Goal: Task Accomplishment & Management: Use online tool/utility

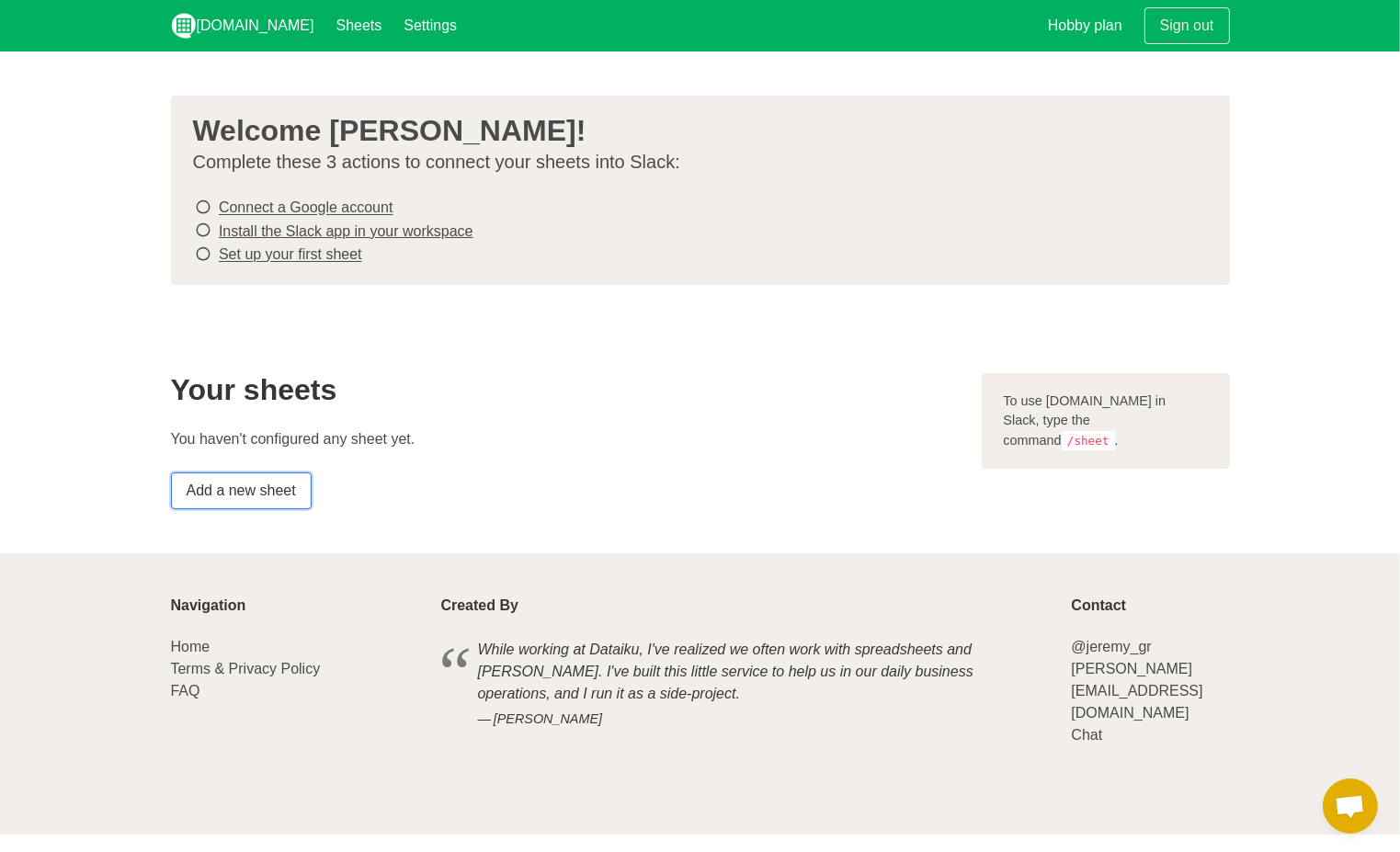
click at [298, 486] on link "Add a new sheet" at bounding box center [240, 491] width 141 height 37
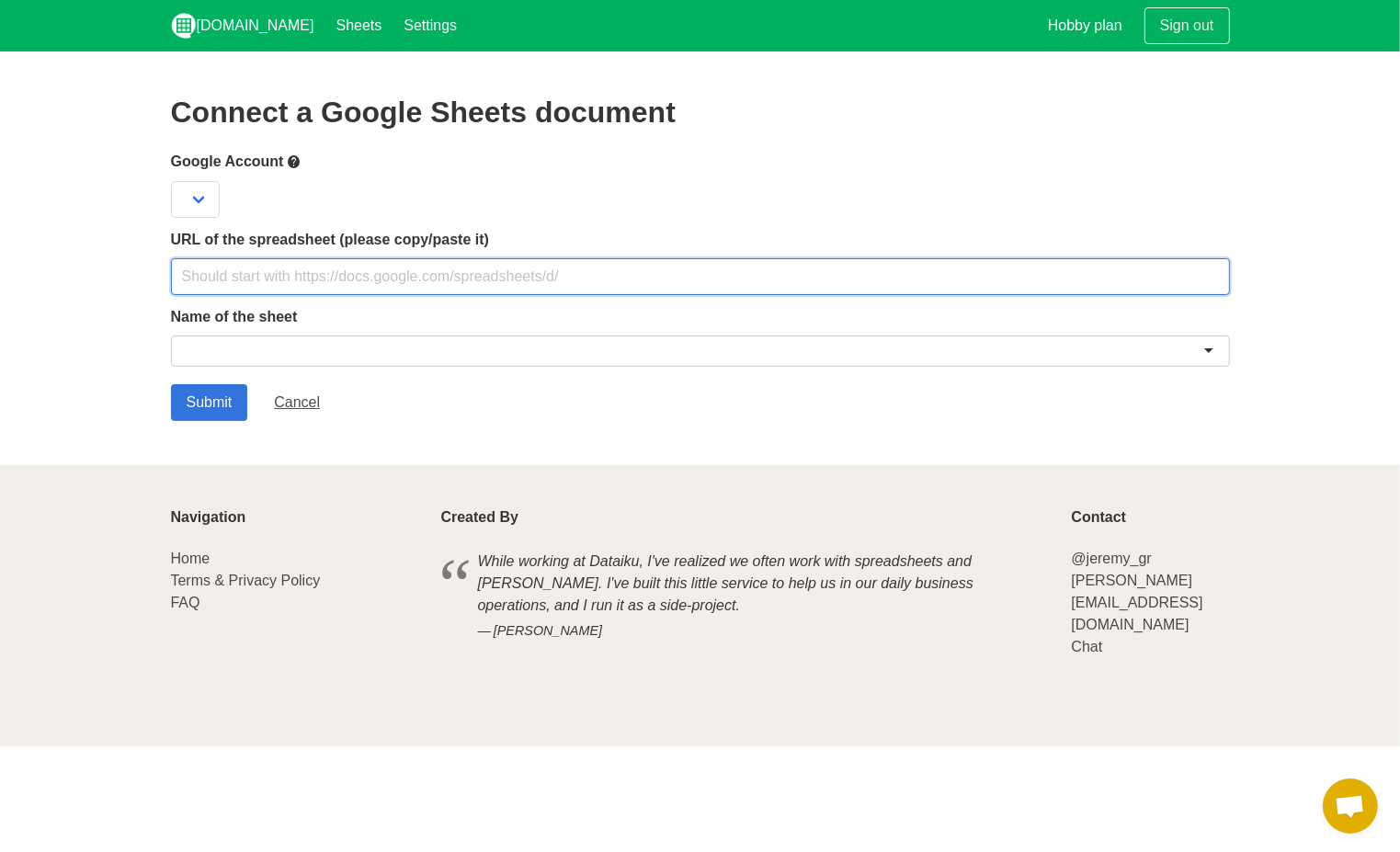
click at [336, 290] on input "text" at bounding box center [700, 276] width 1059 height 37
paste input "https://docs.google.com/spreadsheets/d/1IwstR3KjGKotALLqVoyFBBXrPDbaPSauv1BM9p3…"
type input "https://docs.google.com/spreadsheets/d/1IwstR3KjGKotALLqVoyFBBXrPDbaPSauv1BM9p3…"
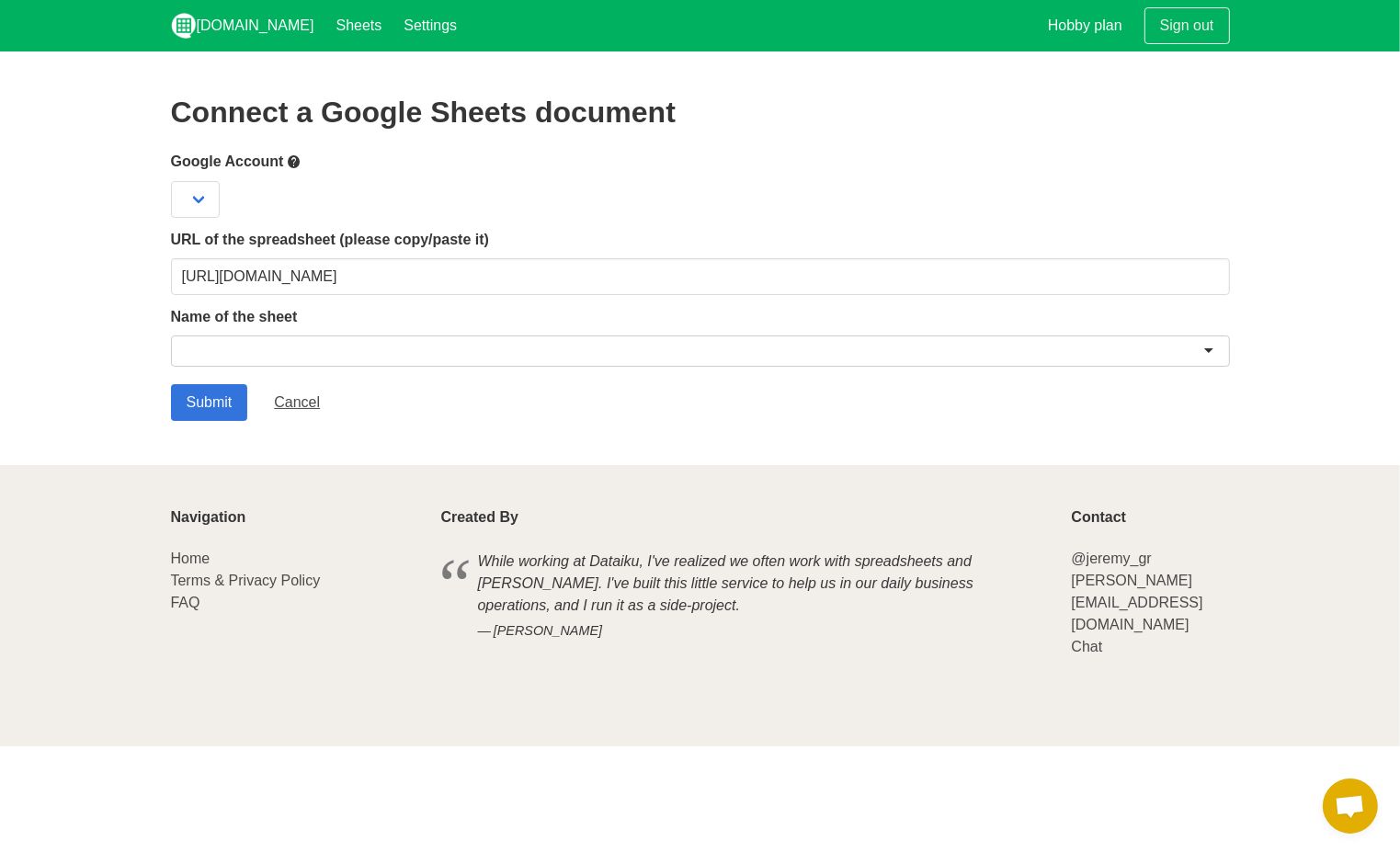
click at [404, 342] on div at bounding box center [700, 350] width 1059 height 31
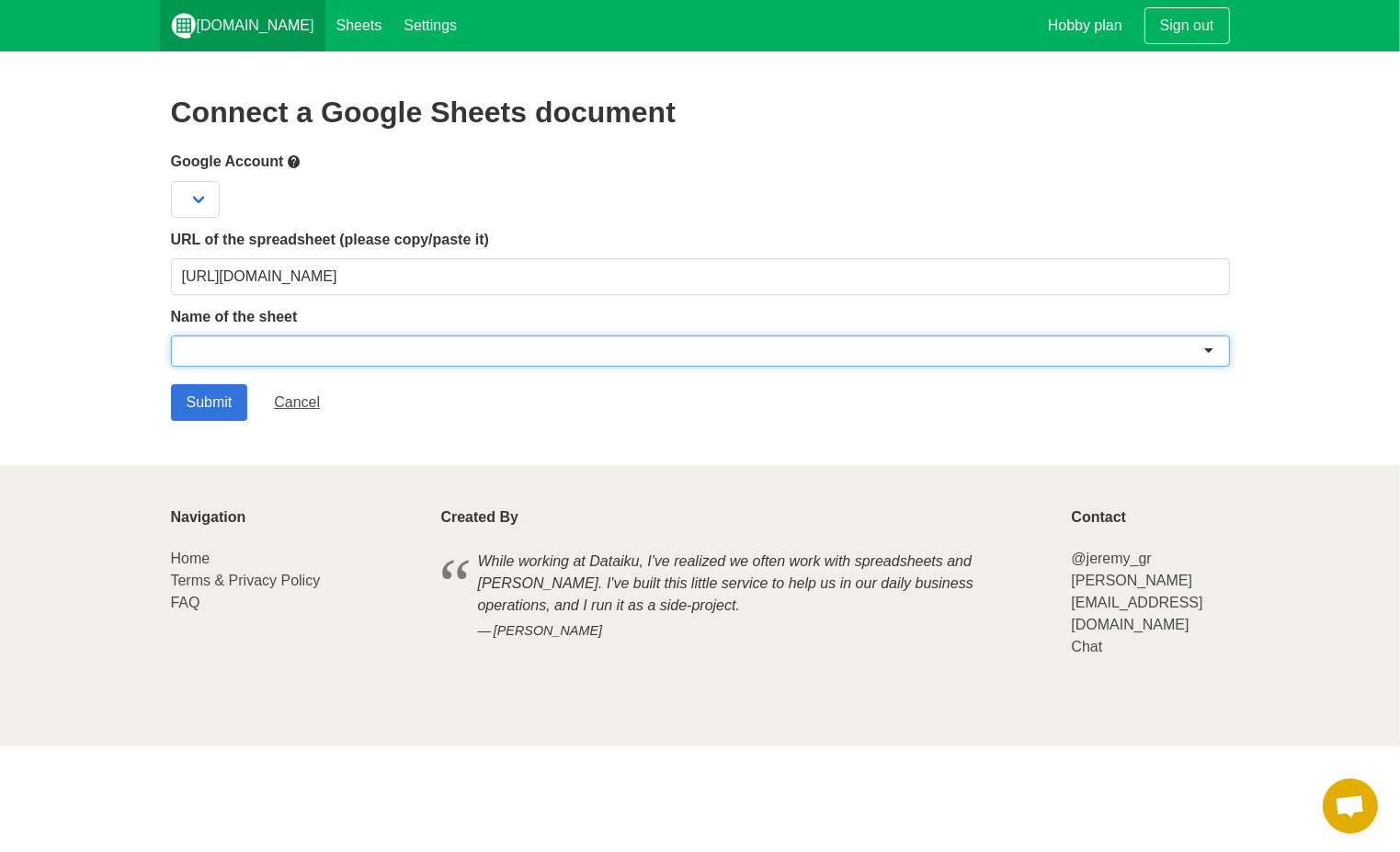
paste input "CA→LA｜内定承諾者 ライフサポート引継ぎフォーム （回答）"
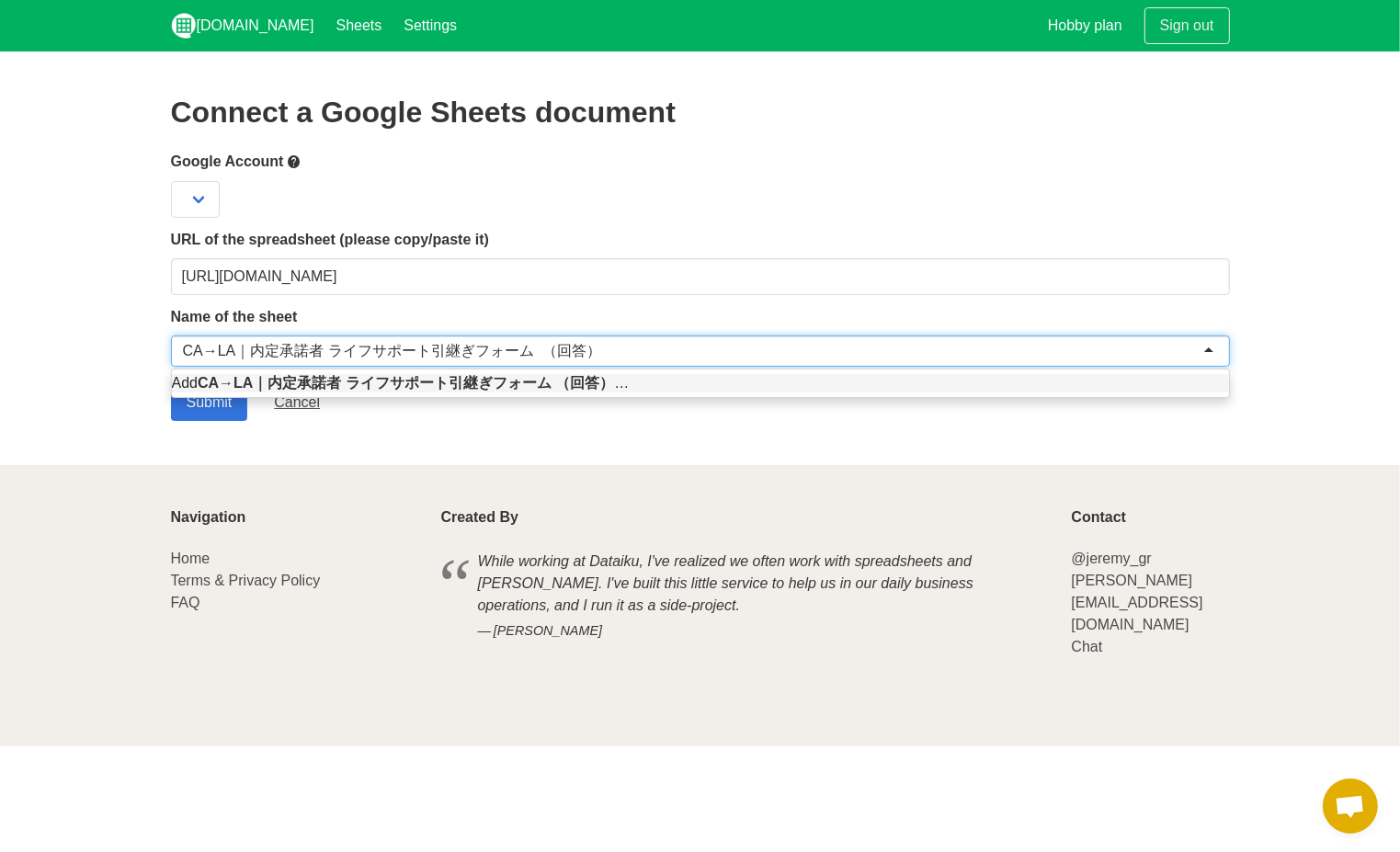
type input "CA→LA｜内定承諾者 ライフサポート引継ぎフォーム （回答）"
click at [232, 474] on footer "Navigation Home Terms & Privacy Policy FAQ Created By While working at Dataiku,…" at bounding box center [700, 606] width 1400 height 281
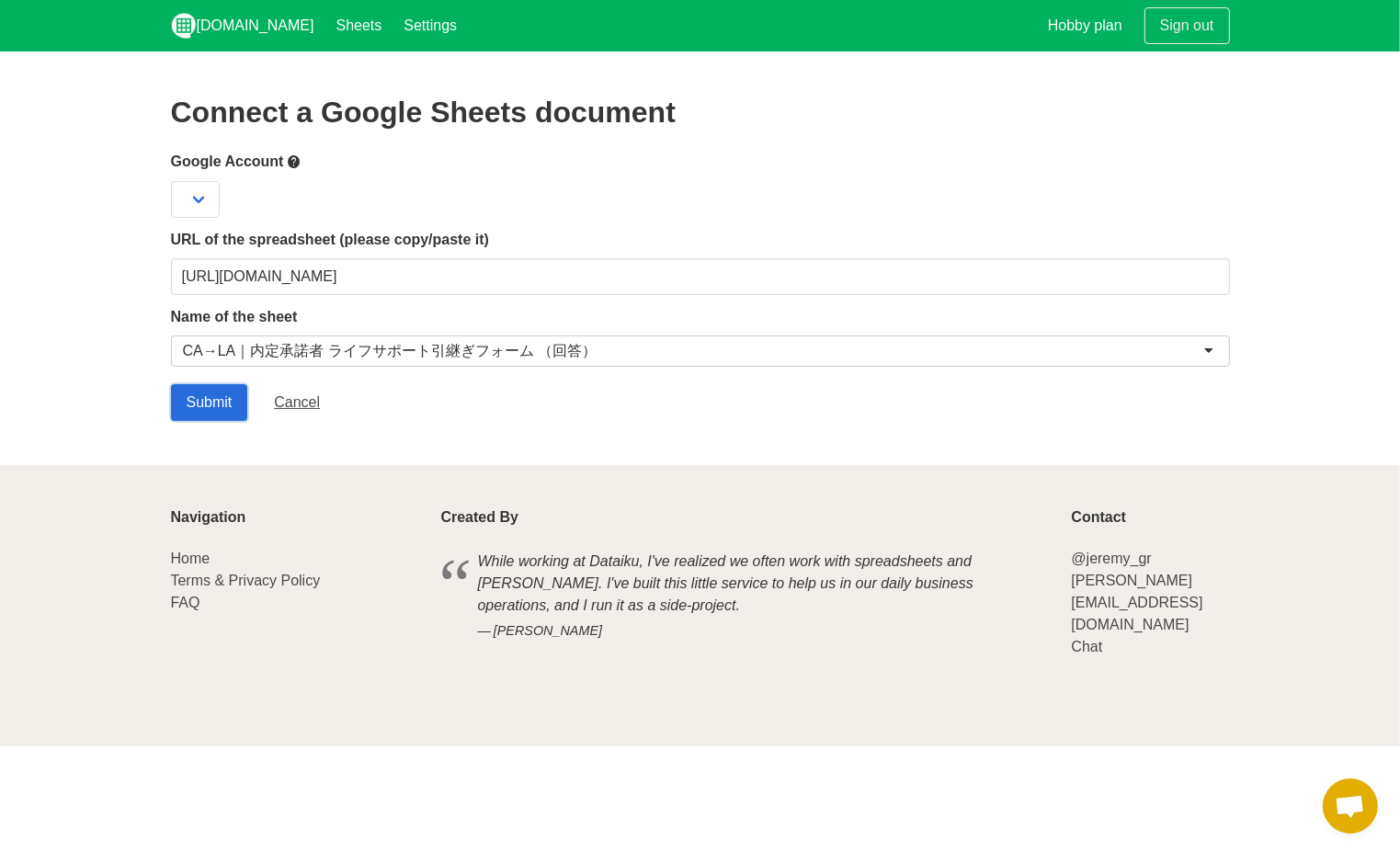
click at [218, 403] on input "Submit" at bounding box center [209, 402] width 77 height 37
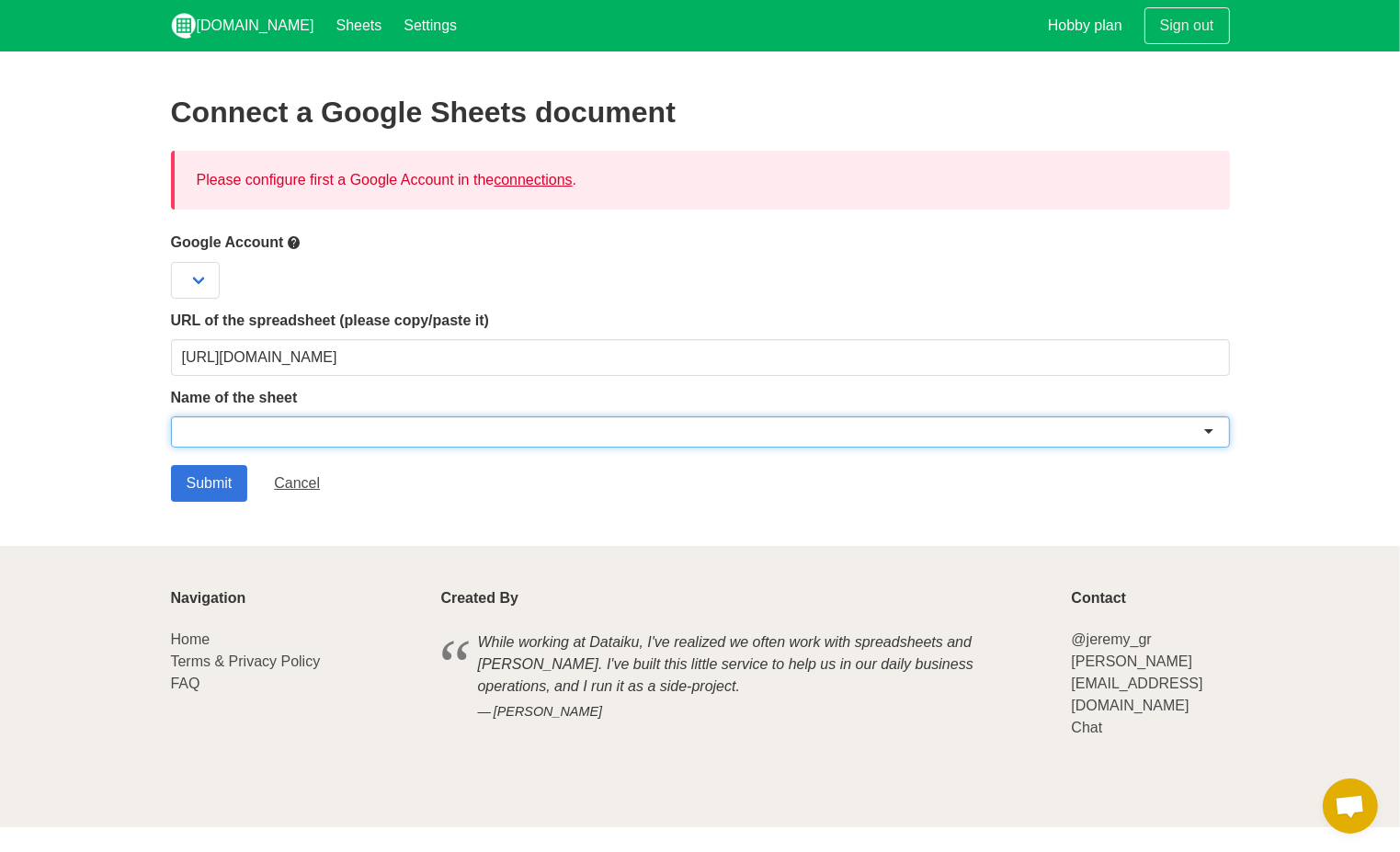
click at [306, 429] on div at bounding box center [700, 431] width 1059 height 31
paste input "CA→LA｜内定承諾者 ライフサポート引継ぎフォーム （回答）"
type input "CA→LA｜内定承諾者 ライフサポート引継ぎフォーム （回答）"
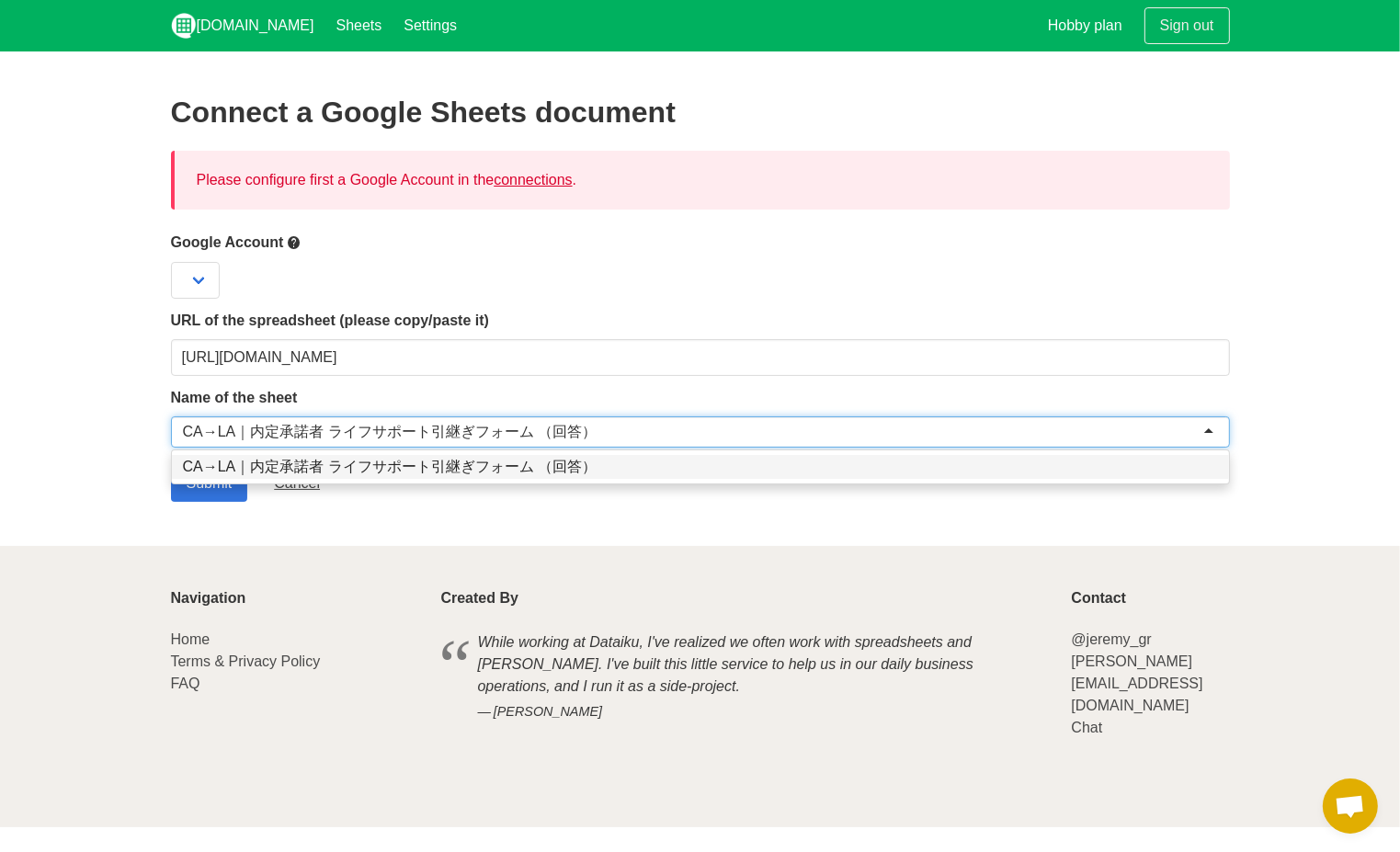
click at [440, 435] on div "CA→LA｜内定承諾者 ライフサポート引継ぎフォーム （回答）" at bounding box center [390, 432] width 415 height 18
click at [366, 473] on form "Google Account URL of the spreadsheet (please copy/paste it) https://docs.googl…" at bounding box center [700, 366] width 1059 height 270
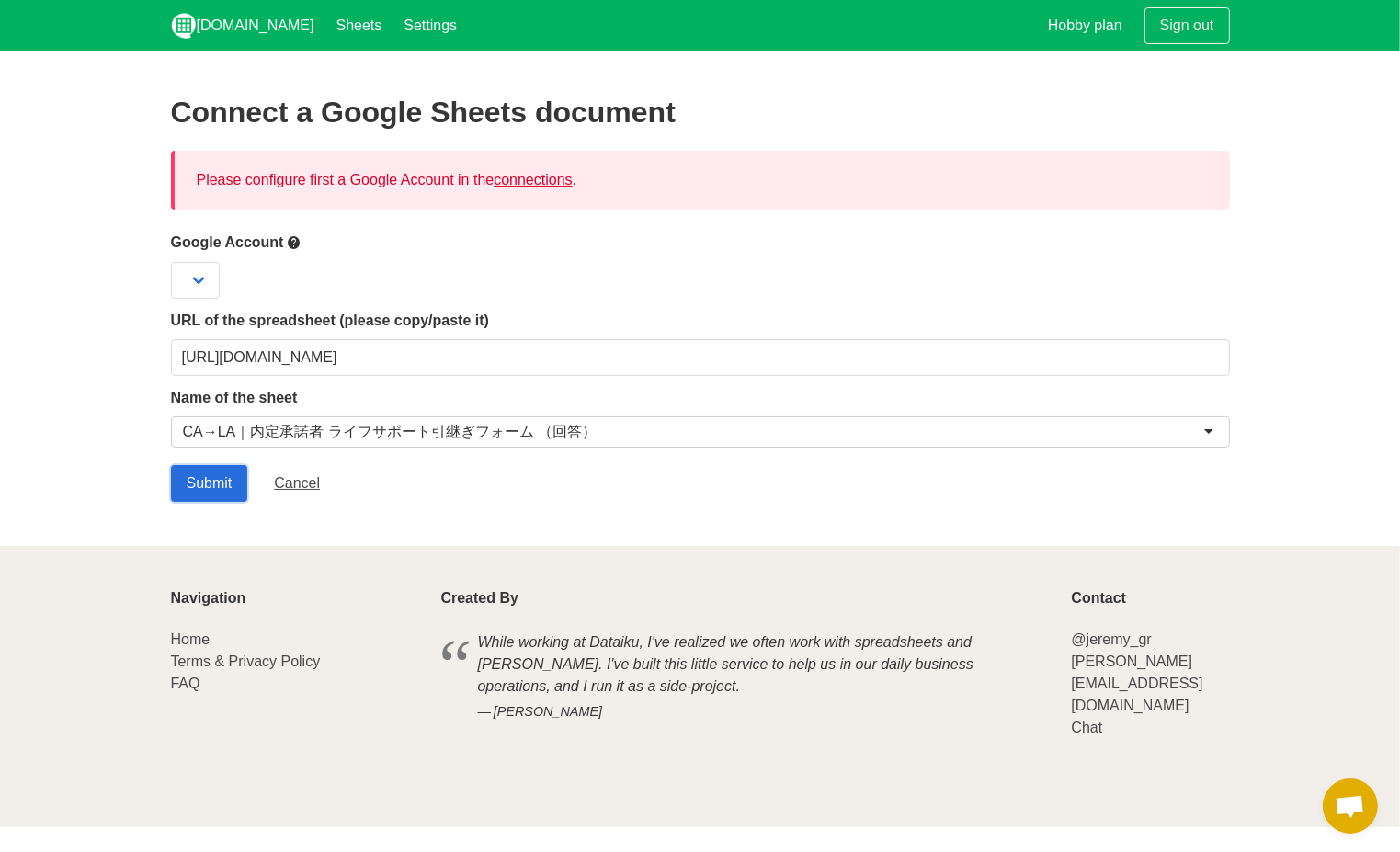
click at [237, 483] on input "Submit" at bounding box center [209, 483] width 77 height 37
click at [278, 428] on div at bounding box center [700, 431] width 1059 height 31
click at [373, 179] on div "Please configure first a Google Account in the connections ." at bounding box center [700, 180] width 1059 height 59
click at [372, 180] on div "Please configure first a Google Account in the connections ." at bounding box center [700, 180] width 1059 height 59
click at [526, 185] on link "connections" at bounding box center [533, 180] width 78 height 16
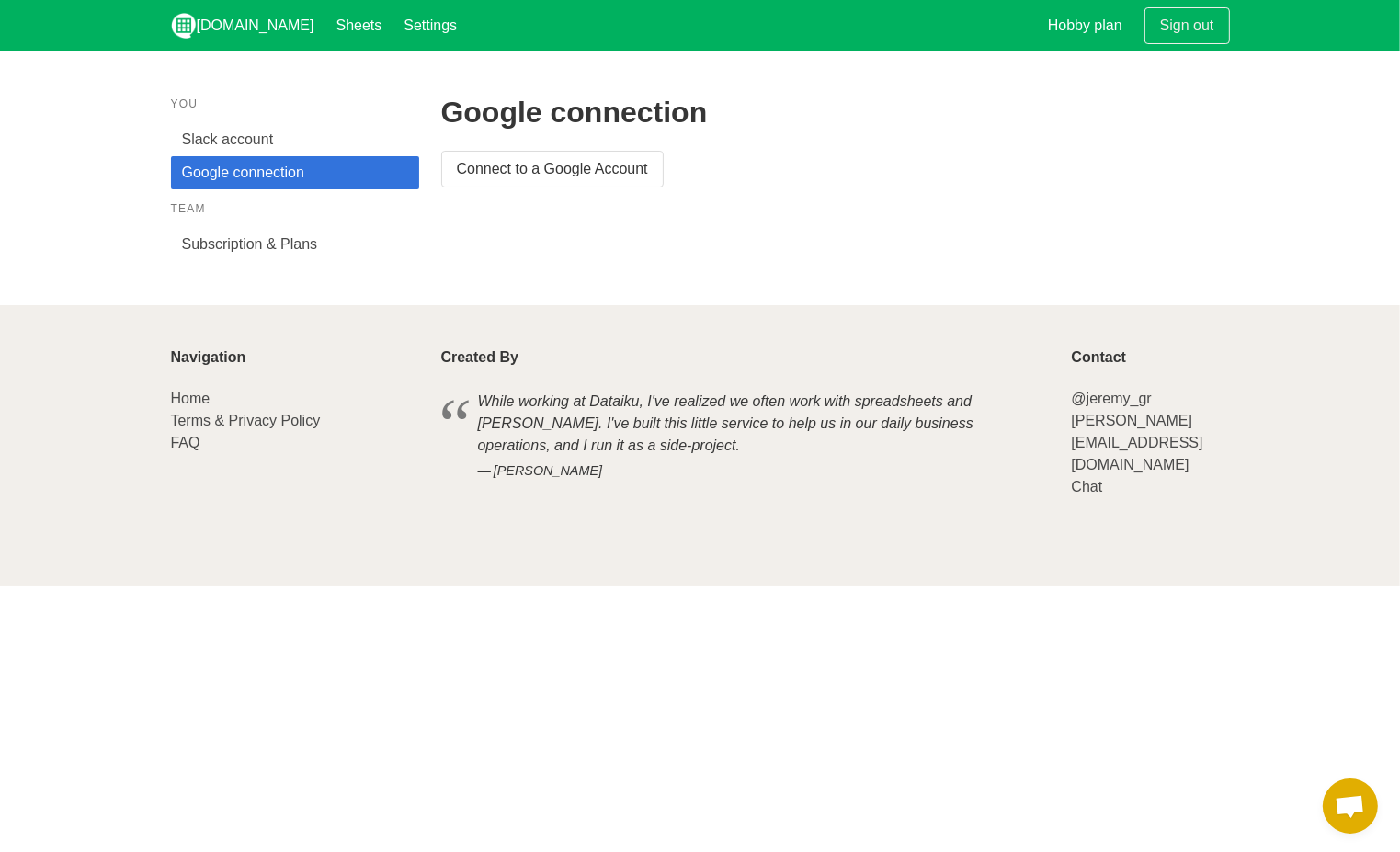
click at [386, 170] on link "Google connection" at bounding box center [294, 173] width 248 height 33
click at [476, 172] on link "Connect to a Google Account" at bounding box center [552, 169] width 223 height 37
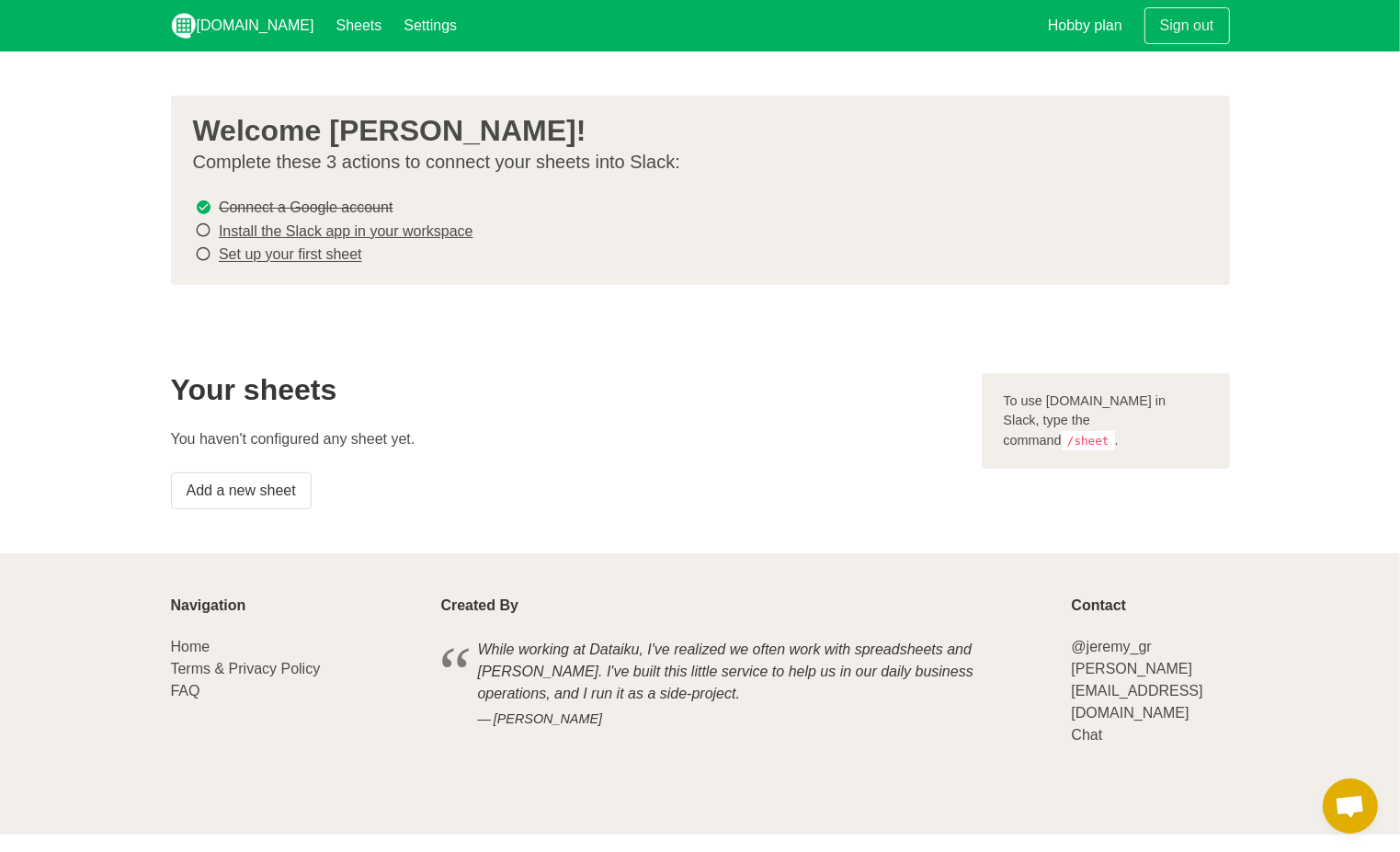
click at [337, 225] on link "Install the Slack app in your workspace" at bounding box center [345, 231] width 254 height 16
click at [342, 258] on link "Set up your first sheet" at bounding box center [290, 255] width 144 height 16
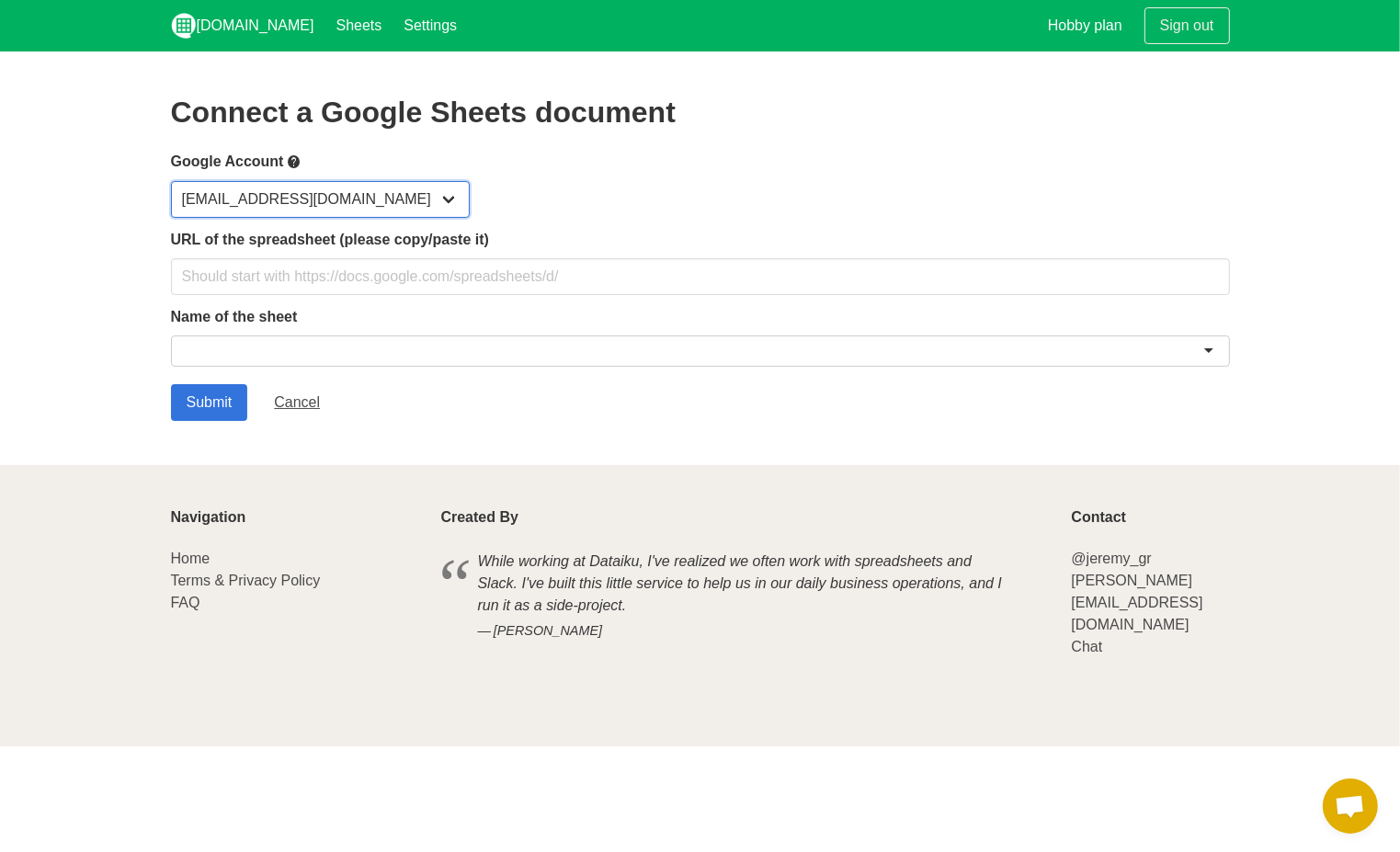
click at [337, 209] on select "[EMAIL_ADDRESS][DOMAIN_NAME]" at bounding box center [319, 200] width 298 height 37
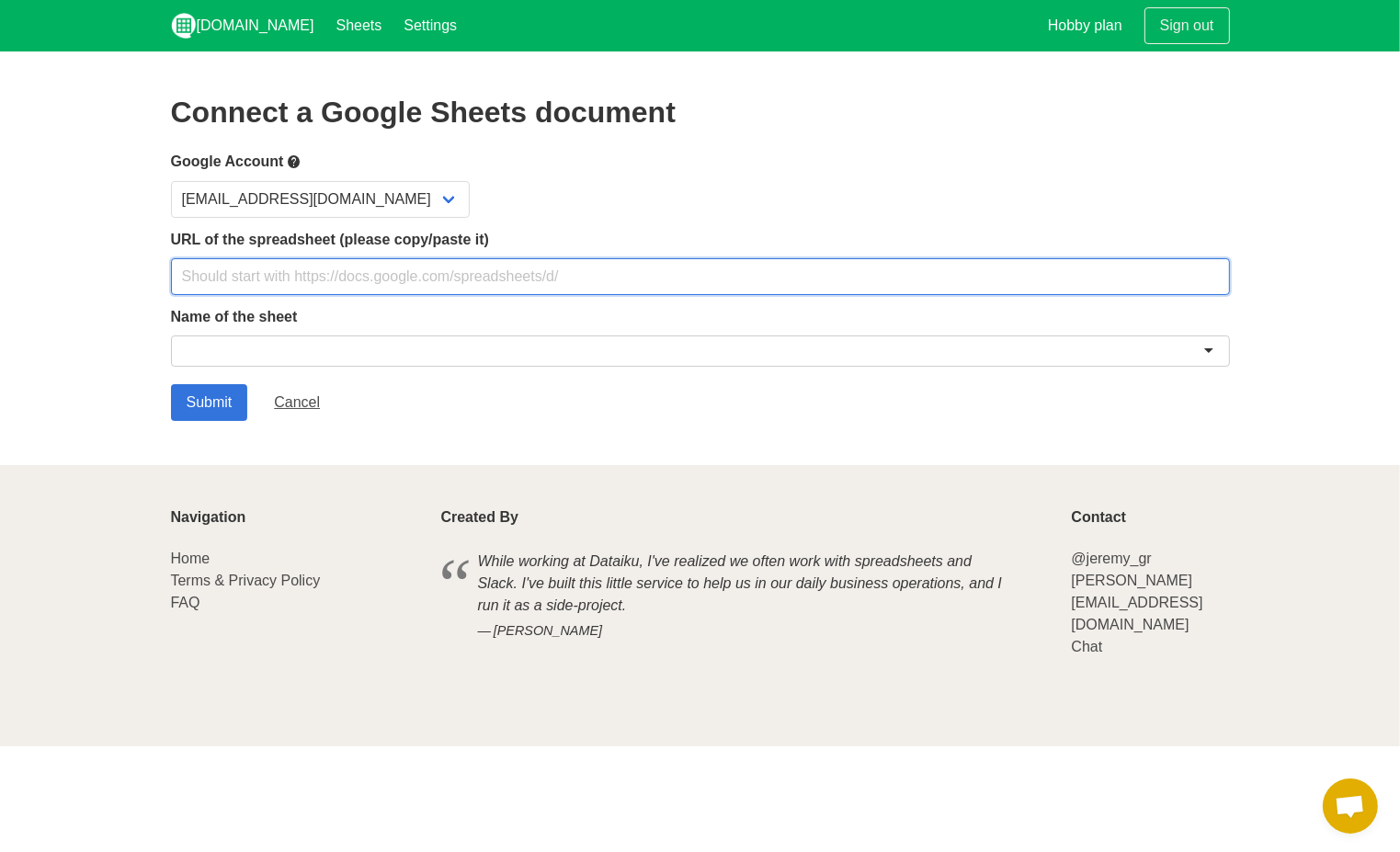
click at [334, 277] on input "text" at bounding box center [700, 276] width 1059 height 37
paste input "https://docs.google.com/spreadsheets/d/1IwstR3KjGKotALLqVoyFBBXrPDbaPSauv1BM9p3…"
type input "https://docs.google.com/spreadsheets/d/1IwstR3KjGKotALLqVoyFBBXrPDbaPSauv1BM9p3…"
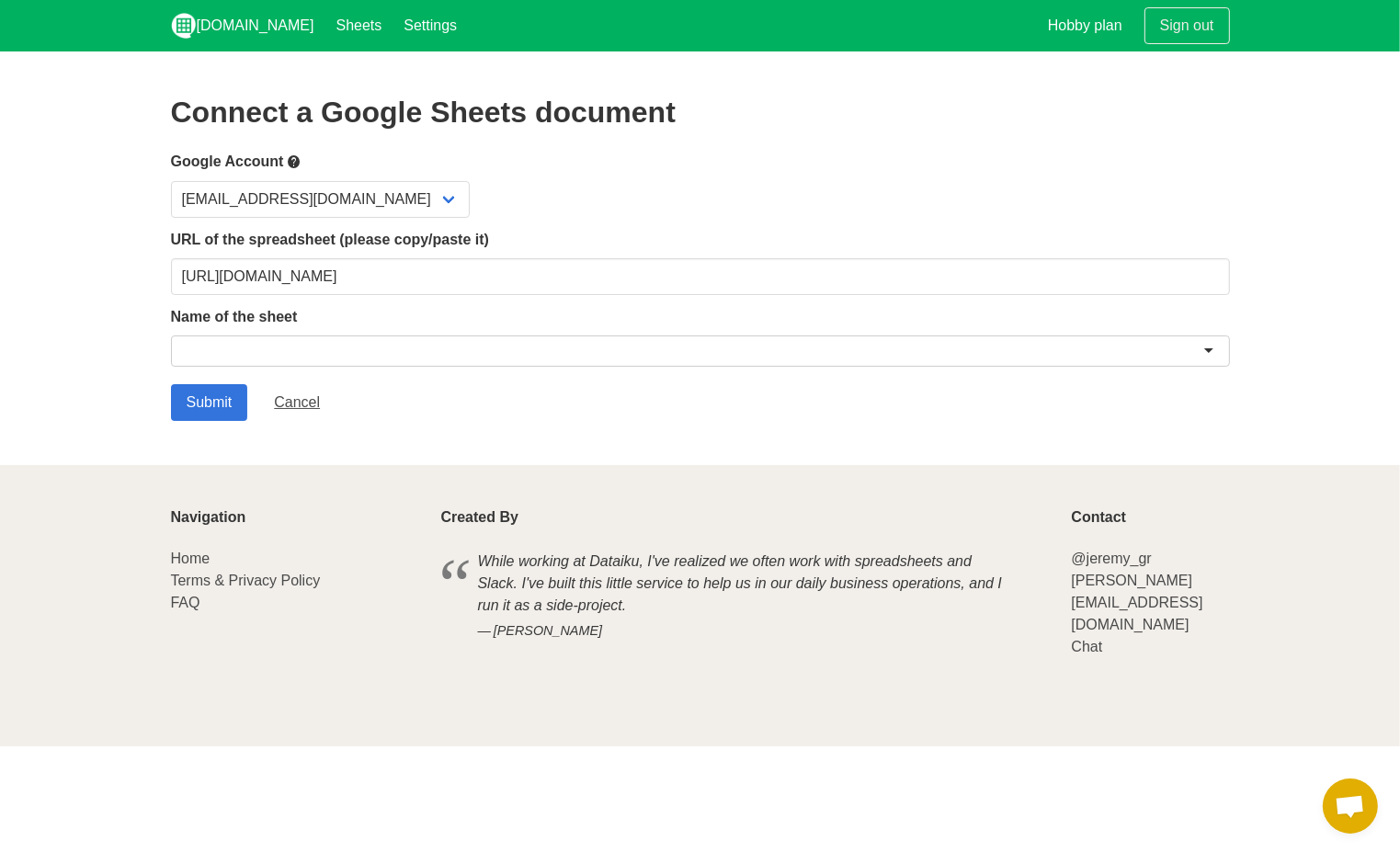
click at [400, 347] on div at bounding box center [700, 350] width 1059 height 31
paste input "CA→LA｜内定承諾者 ライフサポート引継ぎフォーム （回答）"
type input "CA→LA｜内定承諾者 ライフサポート引継ぎフォーム （回答）"
click at [225, 405] on input "Submit" at bounding box center [209, 402] width 77 height 37
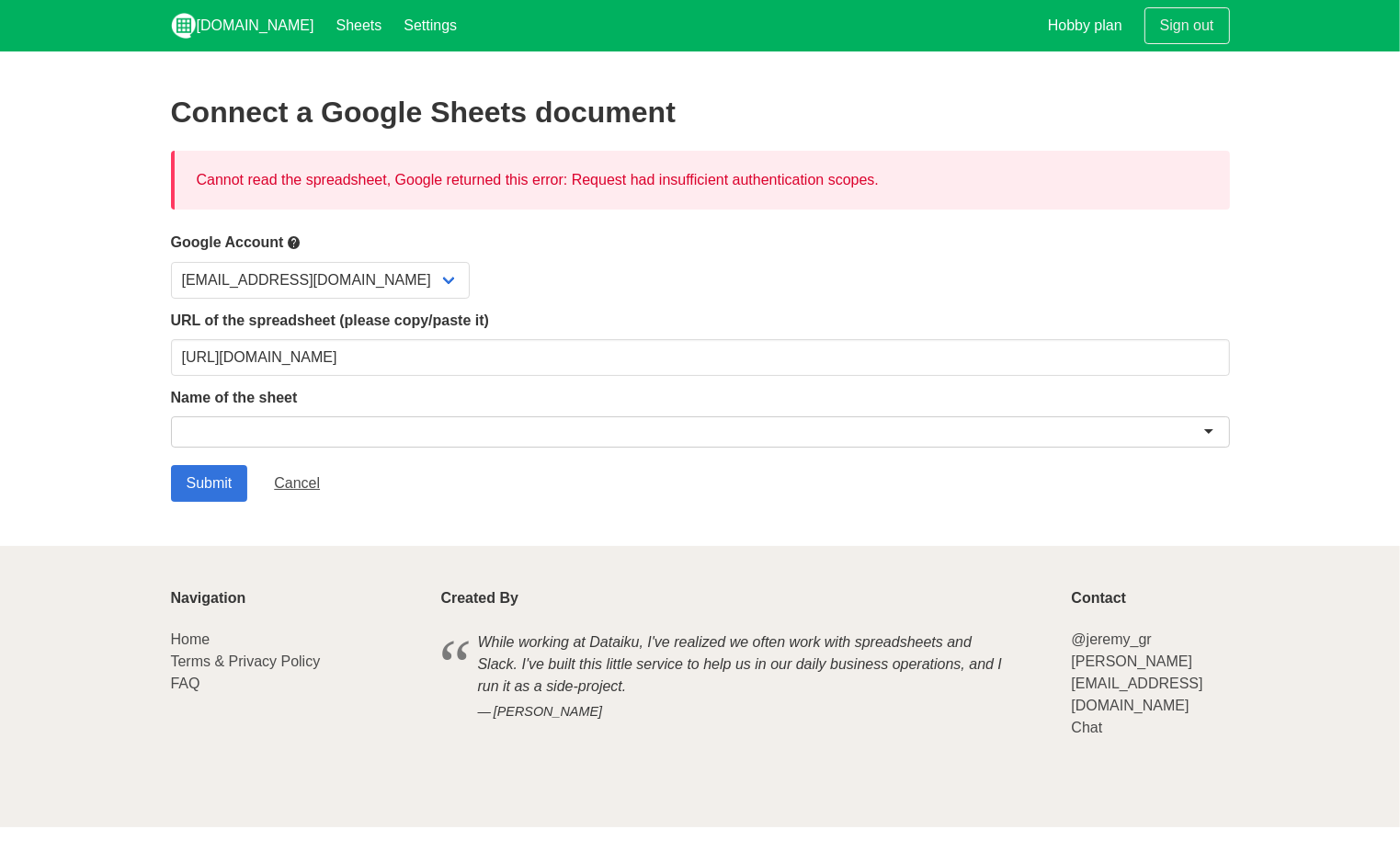
click at [382, 172] on div "Cannot read the spreadsheet, Google returned this error: Request had insufficie…" at bounding box center [700, 180] width 1059 height 59
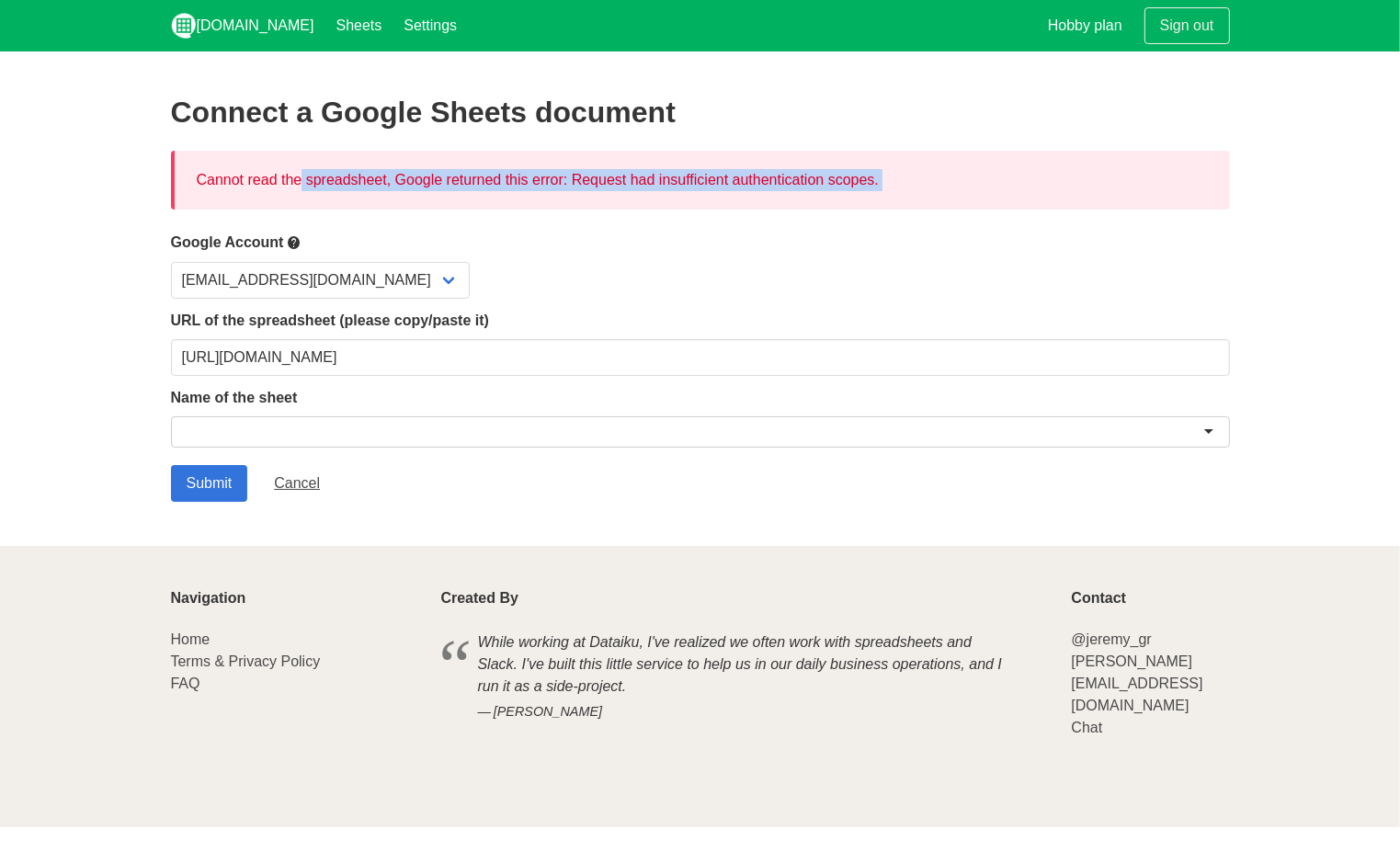
click at [382, 172] on div "Cannot read the spreadsheet, Google returned this error: Request had insufficie…" at bounding box center [700, 180] width 1059 height 59
copy div "Cannot read the spreadsheet, Google returned this error: Request had insufficie…"
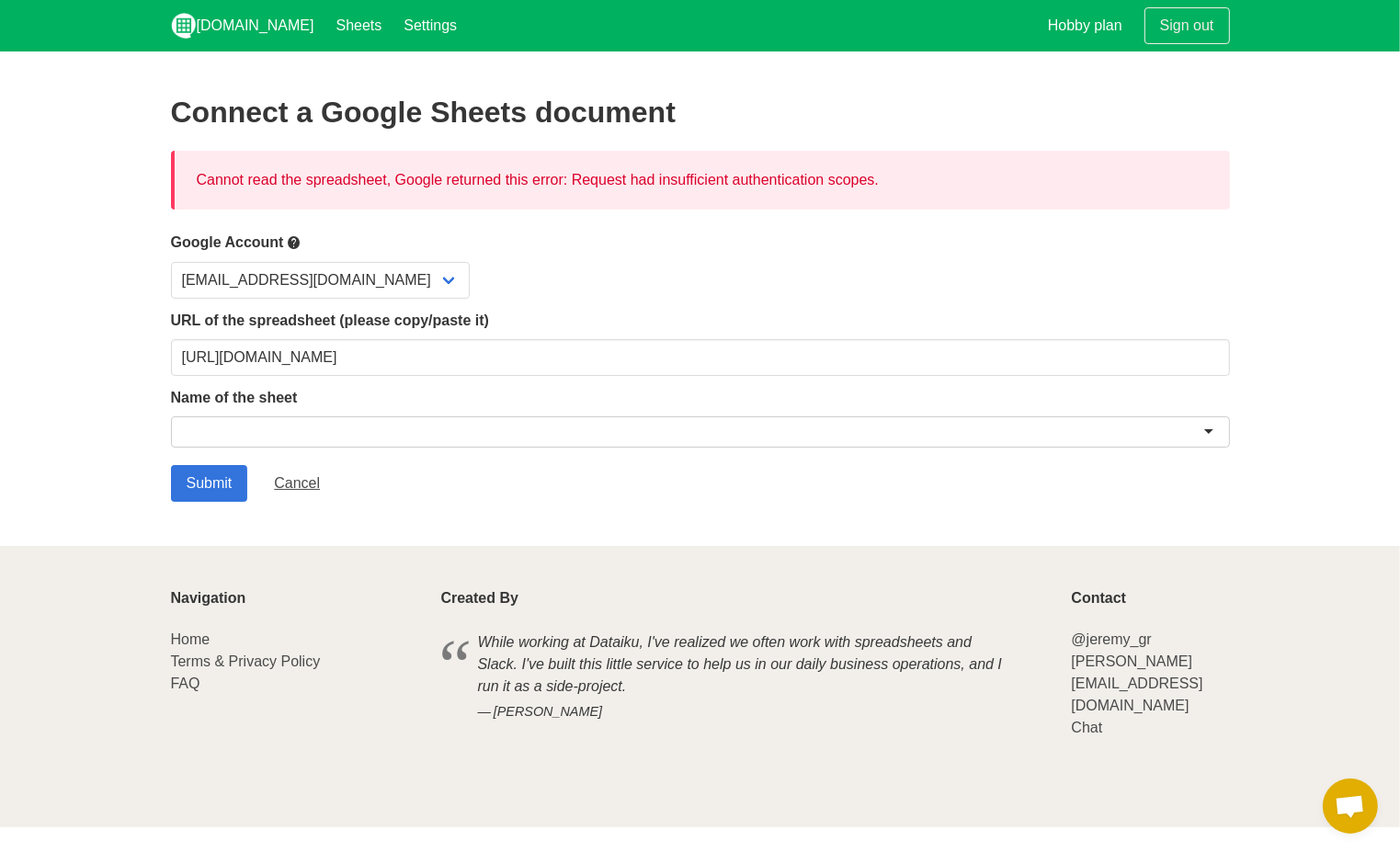
click at [602, 291] on div "[EMAIL_ADDRESS][DOMAIN_NAME]" at bounding box center [700, 280] width 1059 height 37
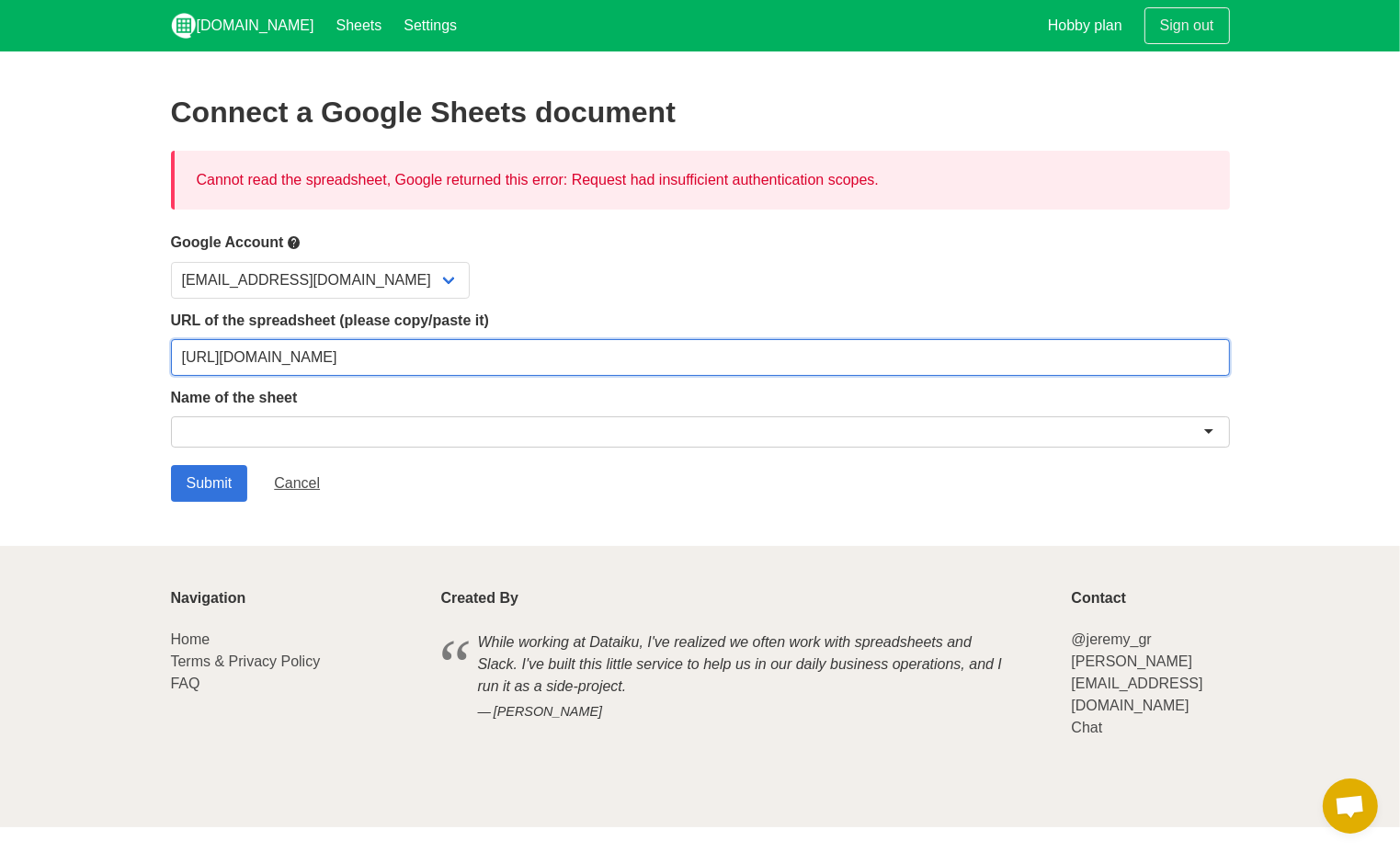
click at [485, 358] on input "https://docs.google.com/spreadsheets/d/1IwstR3KjGKotALLqVoyFBBXrPDbaPSauv1BM9p3…" at bounding box center [700, 357] width 1059 height 37
paste input "usp=sharing"
type input "[URL][DOMAIN_NAME]"
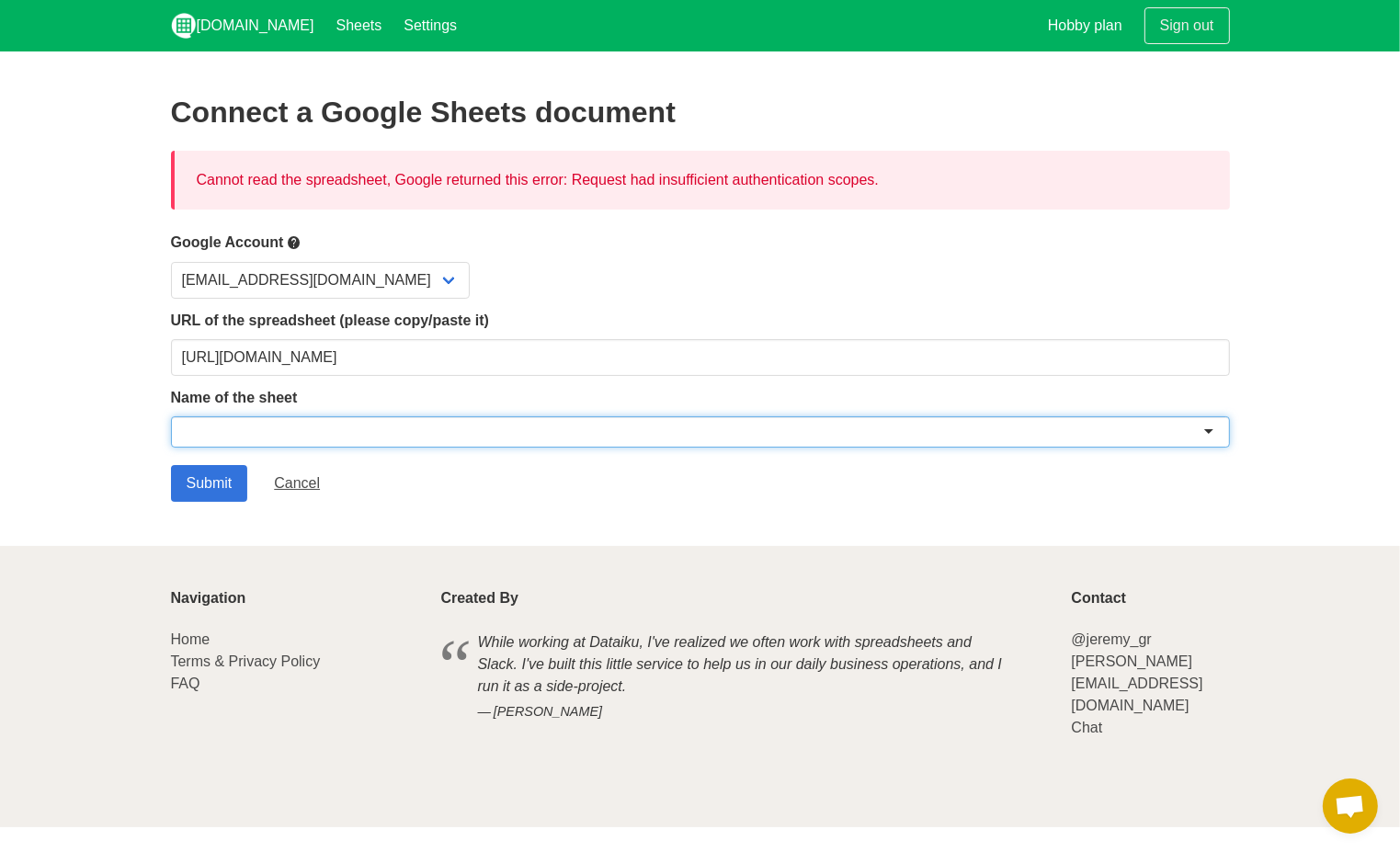
click at [486, 437] on div at bounding box center [700, 431] width 1059 height 31
click at [485, 436] on div at bounding box center [700, 431] width 1059 height 31
paste input "CA→LA｜内定承諾者 ライフサポート引継ぎフォーム （回答）"
type input "CA→LA｜内定承諾者 ライフサポート引継ぎフォーム （回答）"
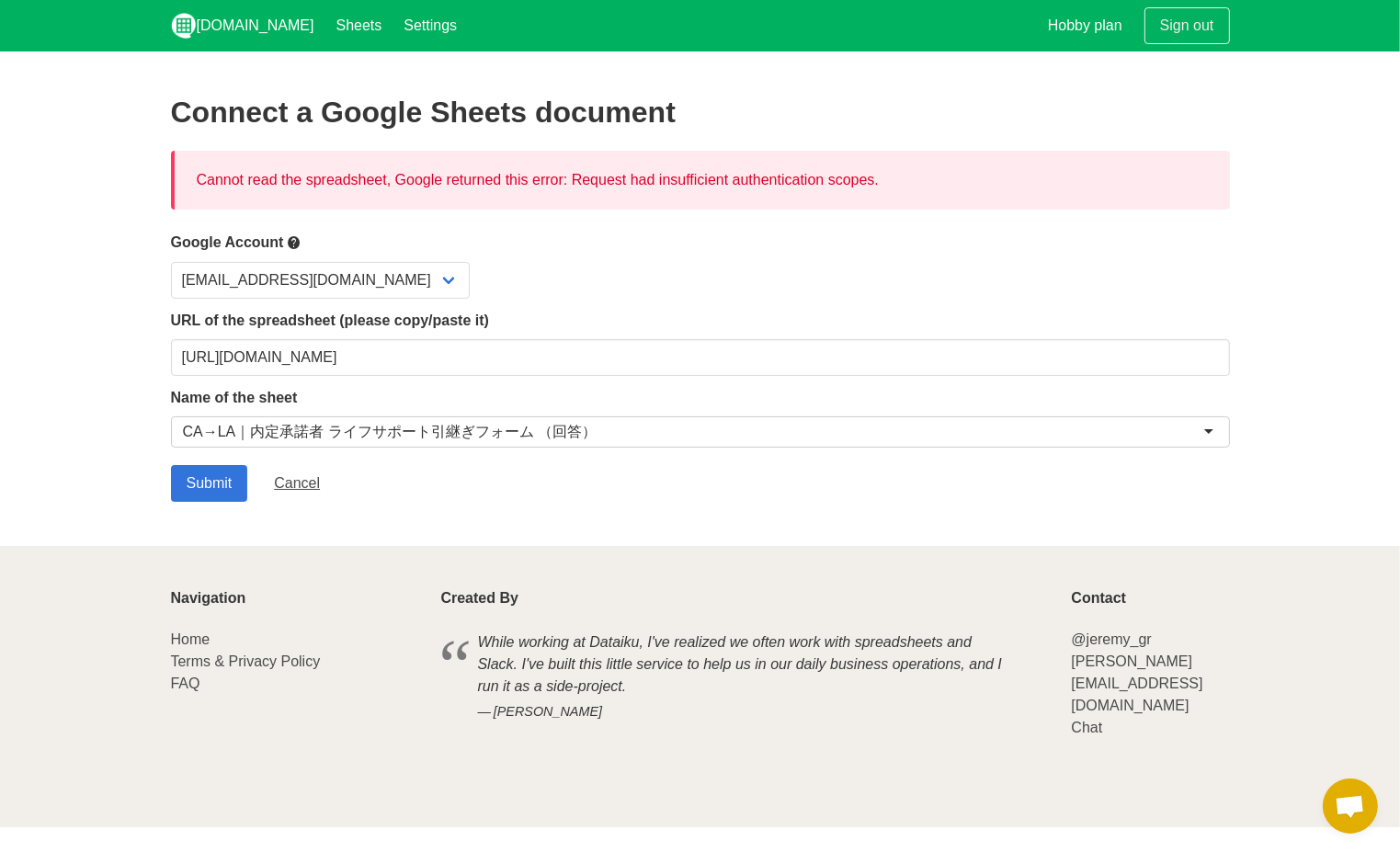
click at [286, 438] on div "CA→LA｜内定承諾者 ライフサポート引継ぎフォーム （回答）" at bounding box center [390, 432] width 415 height 18
click at [286, 455] on form "Google Account tenkai.watanabe@helte-corp.com URL of the spreadsheet (please co…" at bounding box center [700, 366] width 1059 height 270
click at [221, 485] on input "Submit" at bounding box center [209, 483] width 77 height 37
click at [228, 476] on input "Submit" at bounding box center [209, 483] width 77 height 37
click at [430, 180] on div "Cannot read the spreadsheet, Google returned this error: Request had insufficie…" at bounding box center [700, 180] width 1059 height 59
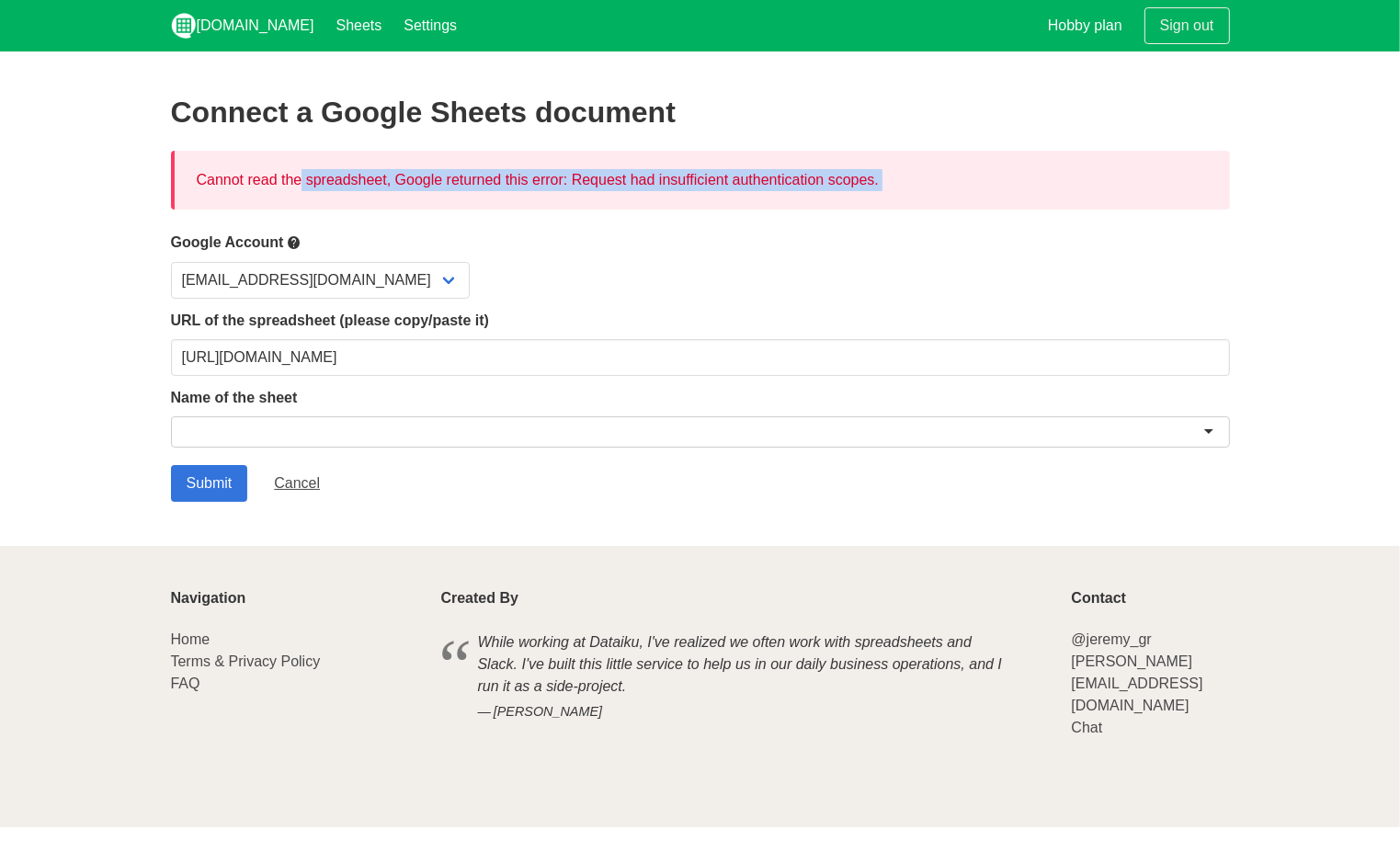
drag, startPoint x: 0, startPoint y: 0, endPoint x: 430, endPoint y: 181, distance: 466.5
click at [430, 181] on div "Cannot read the spreadsheet, Google returned this error: Request had insufficie…" at bounding box center [700, 180] width 1059 height 59
click at [323, 274] on select "[EMAIL_ADDRESS][DOMAIN_NAME]" at bounding box center [319, 280] width 298 height 37
click at [321, 272] on select "[EMAIL_ADDRESS][DOMAIN_NAME]" at bounding box center [319, 280] width 298 height 37
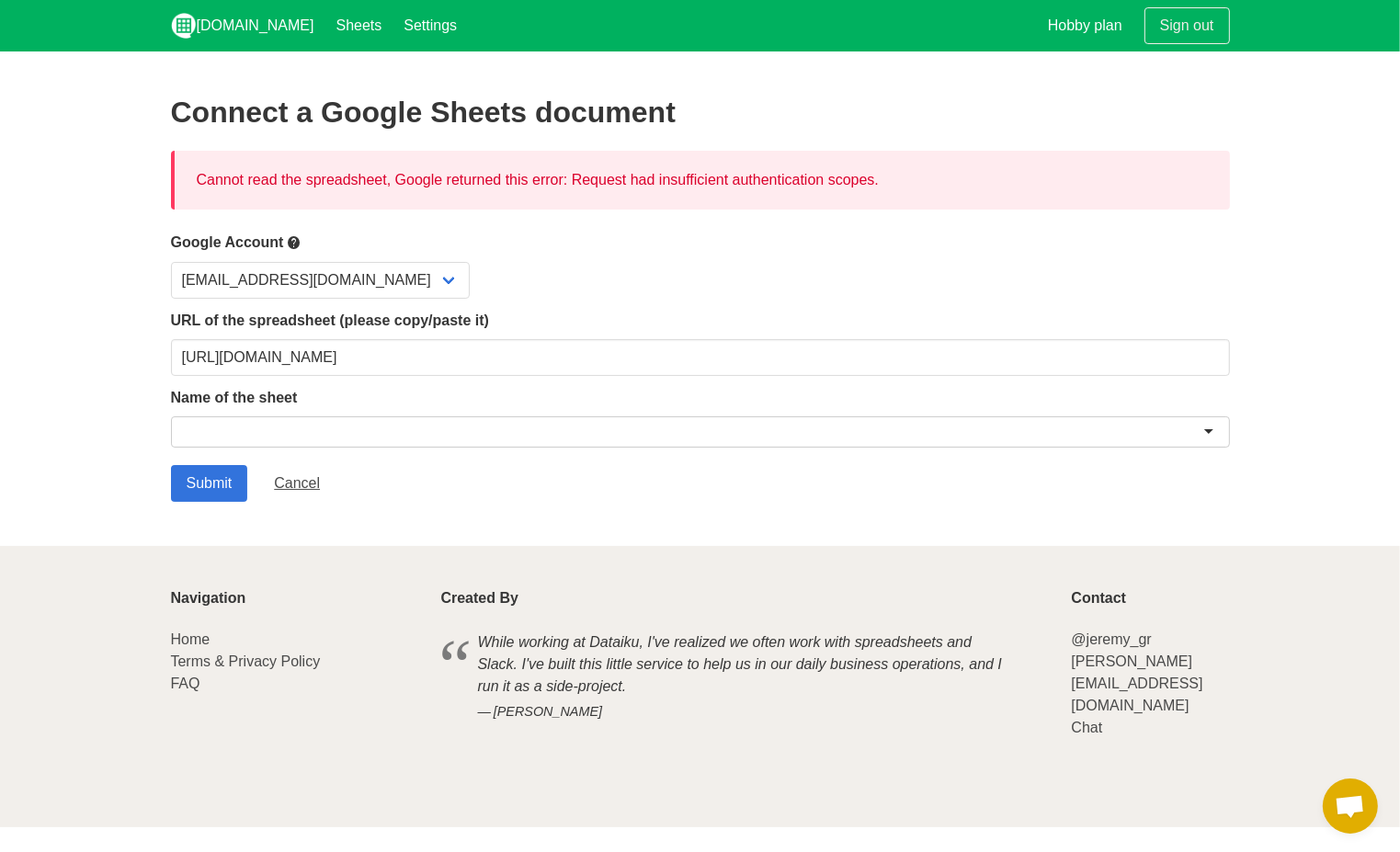
click at [348, 437] on div at bounding box center [700, 431] width 1059 height 31
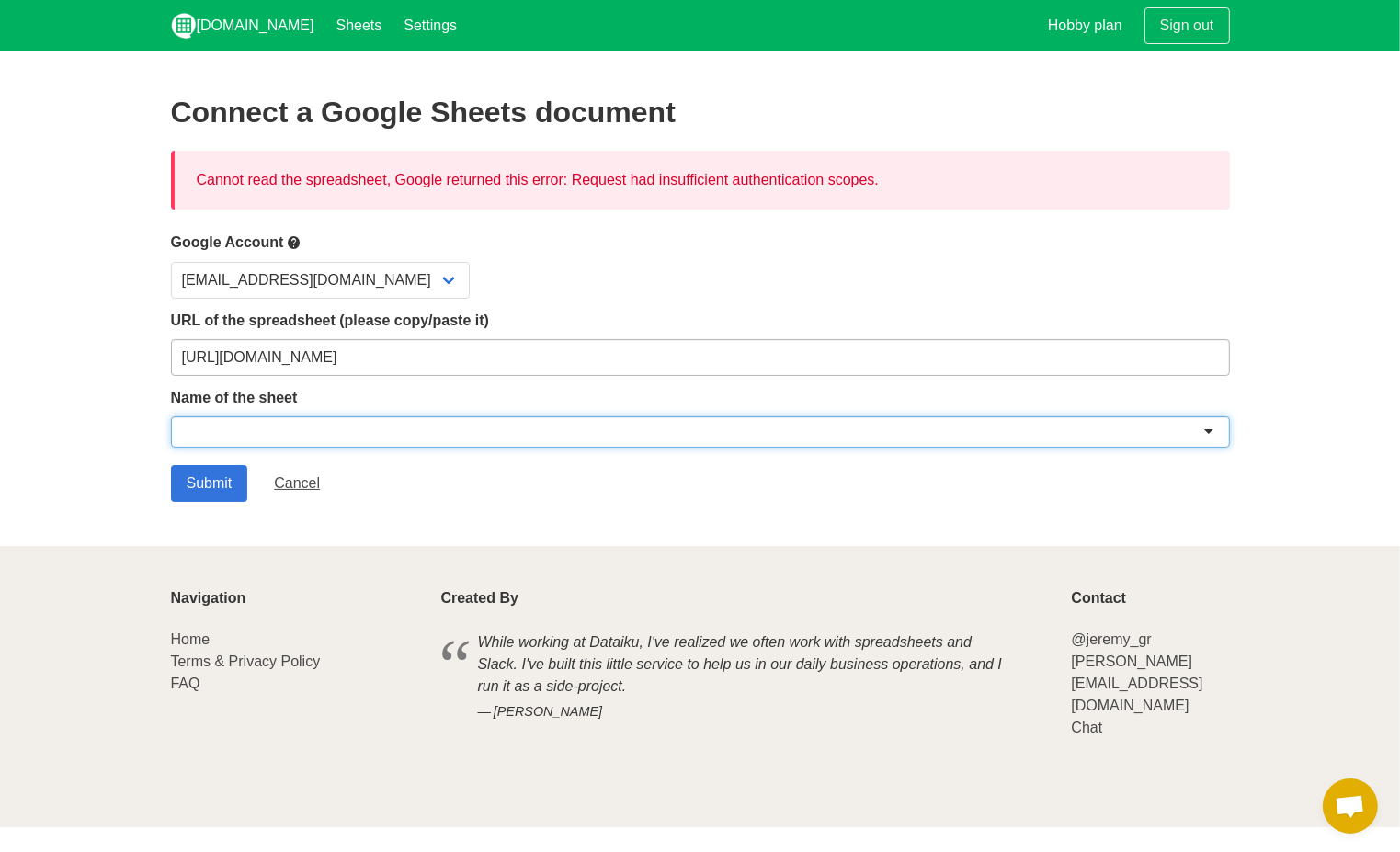
paste input "CA→LA｜内定承諾者 ライフサポート引継ぎフォーム （回答）"
type input "CA→LA｜内定承諾者 ライフサポート引継ぎフォーム （回答）"
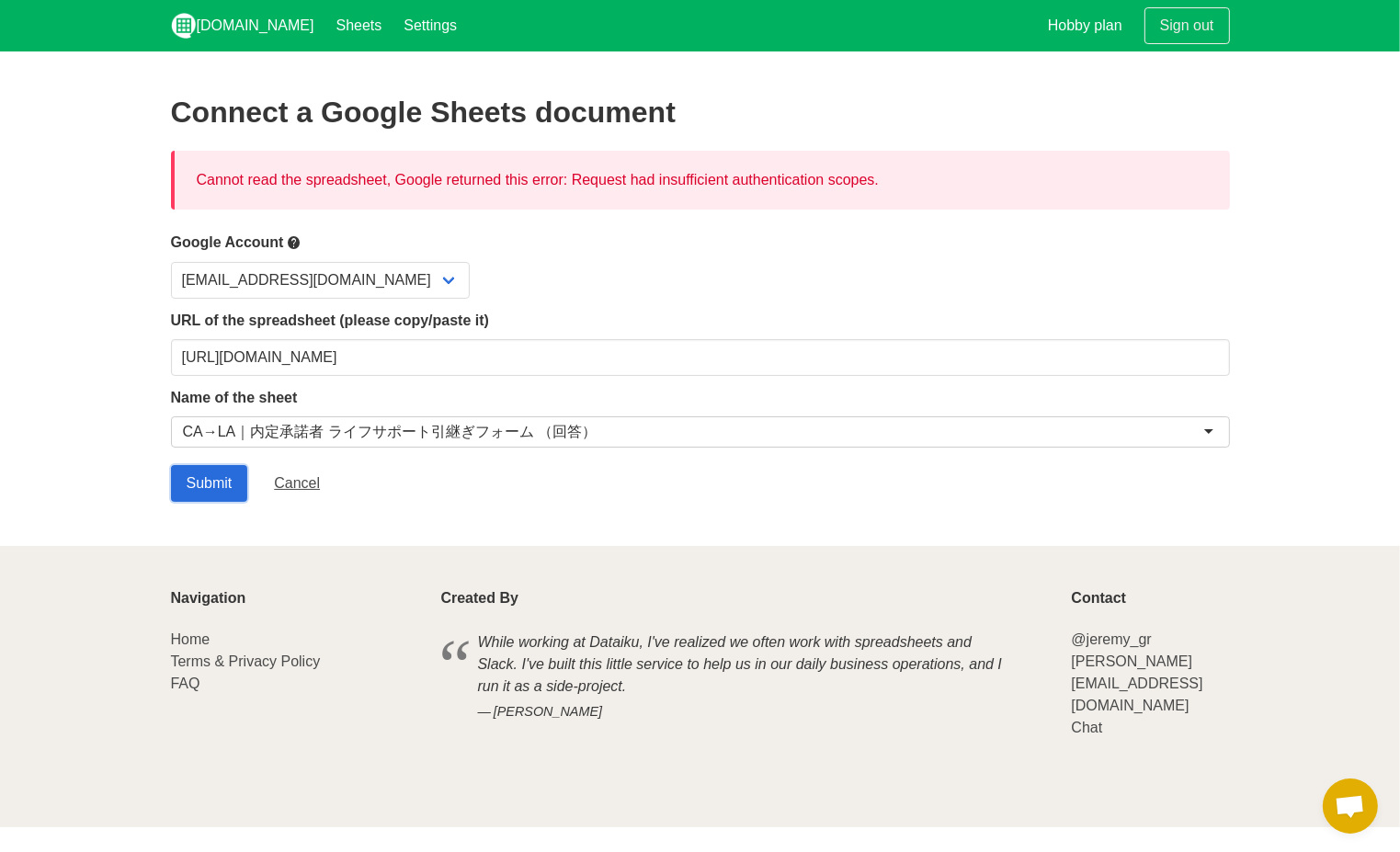
click at [218, 479] on input "Submit" at bounding box center [209, 483] width 77 height 37
click at [218, 481] on input "Submit" at bounding box center [209, 483] width 77 height 37
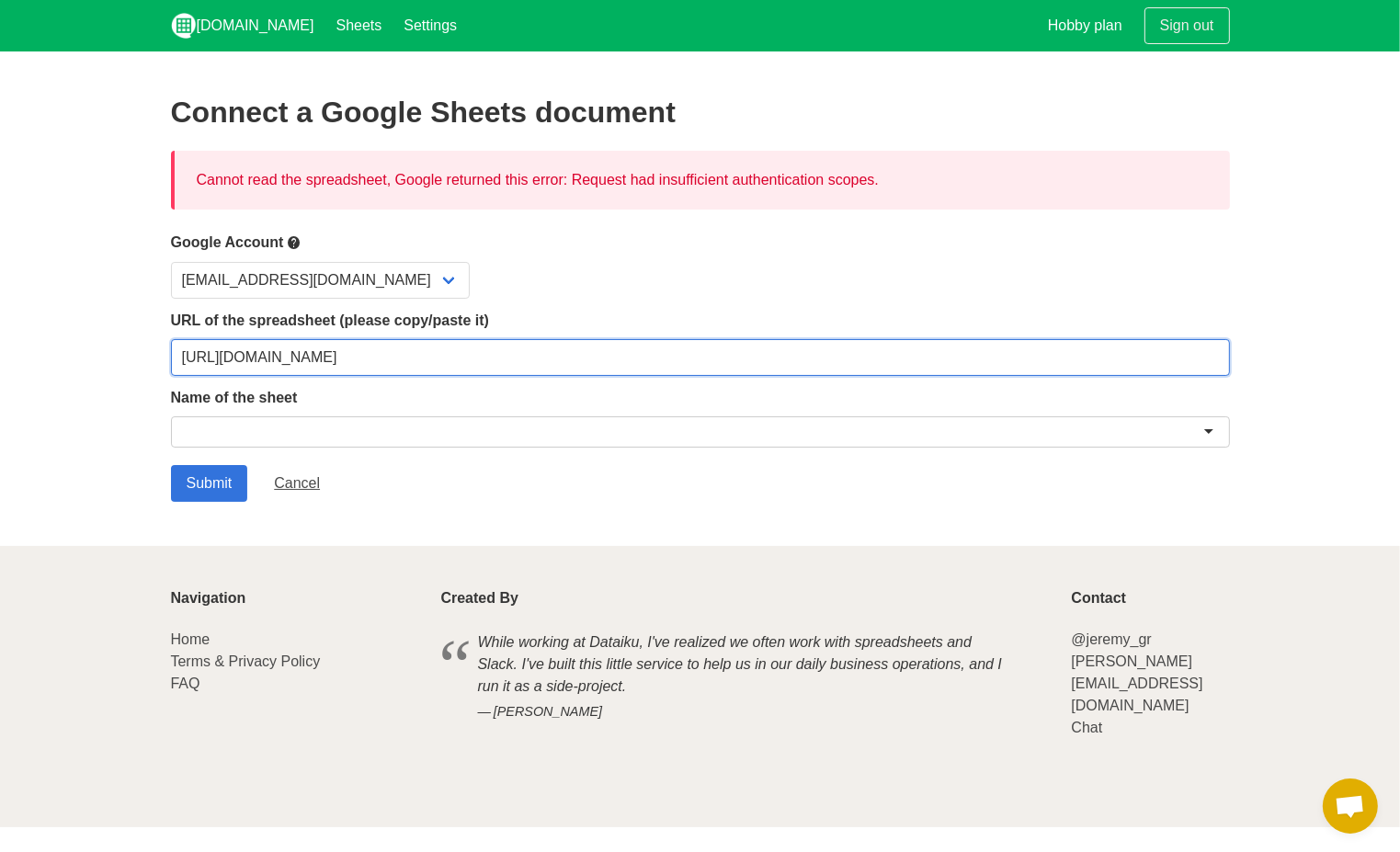
click at [919, 359] on input "https://docs.google.com/spreadsheets/d/1IwstR3KjGKotALLqVoyFBBXrPDbaPSauv1BM9p3…" at bounding box center [700, 357] width 1059 height 37
paste input "resourcekey=&gid=1137058033#gid=1137058033"
type input "https://docs.google.com/spreadsheets/d/1IwstR3KjGKotALLqVoyFBBXrPDbaPSauv1BM9p3…"
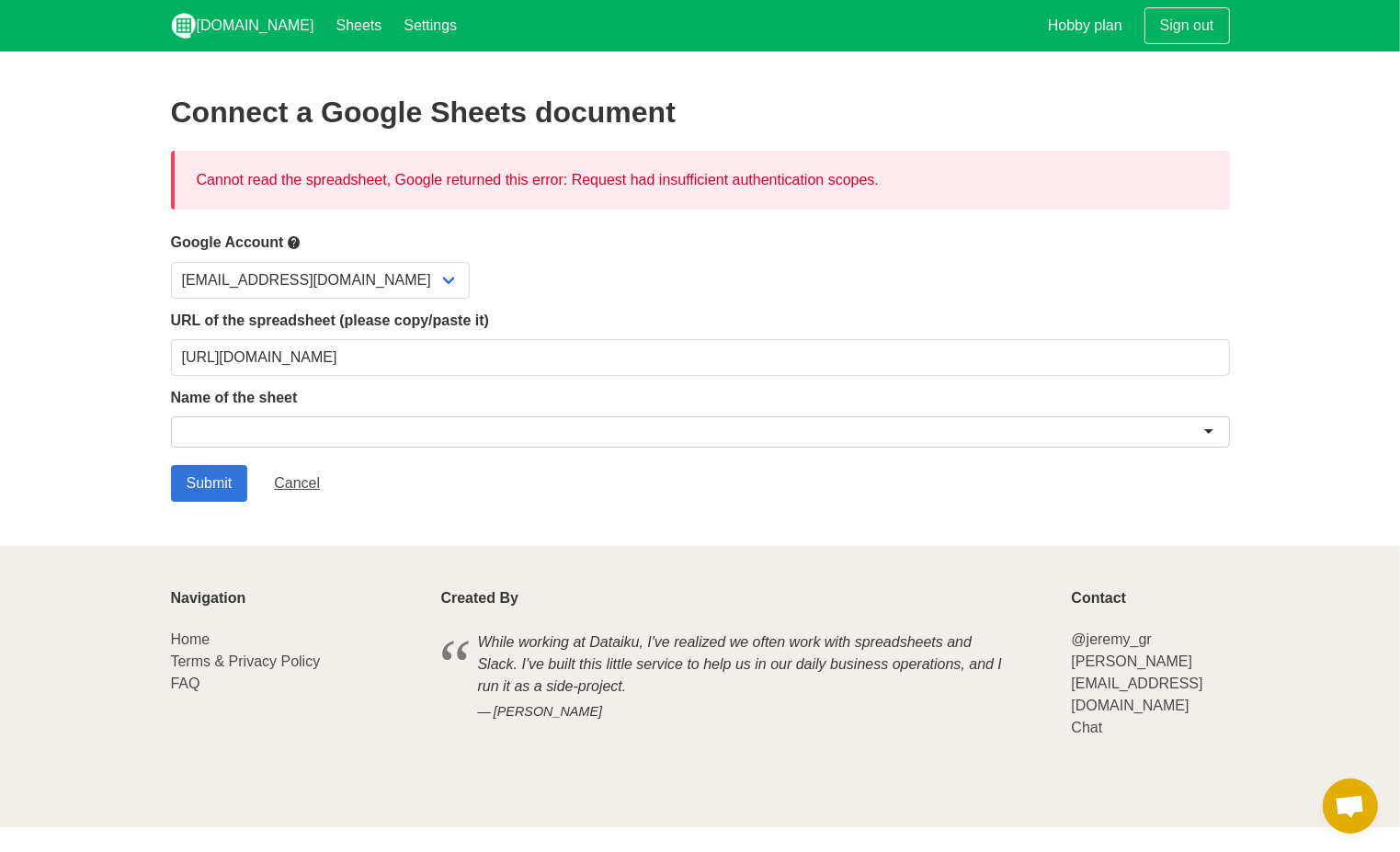
click at [560, 426] on div at bounding box center [700, 431] width 1059 height 31
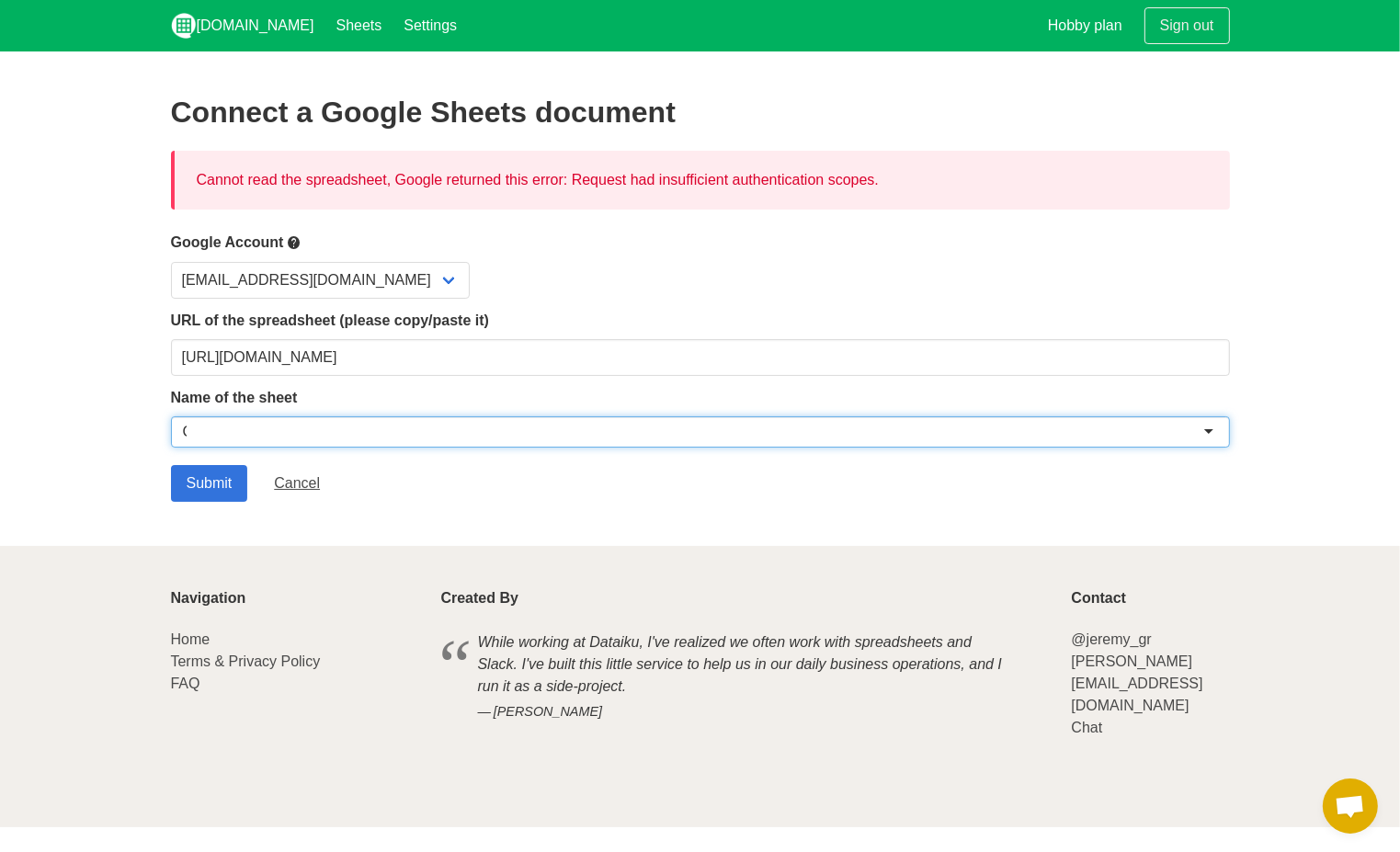
type input "CA"
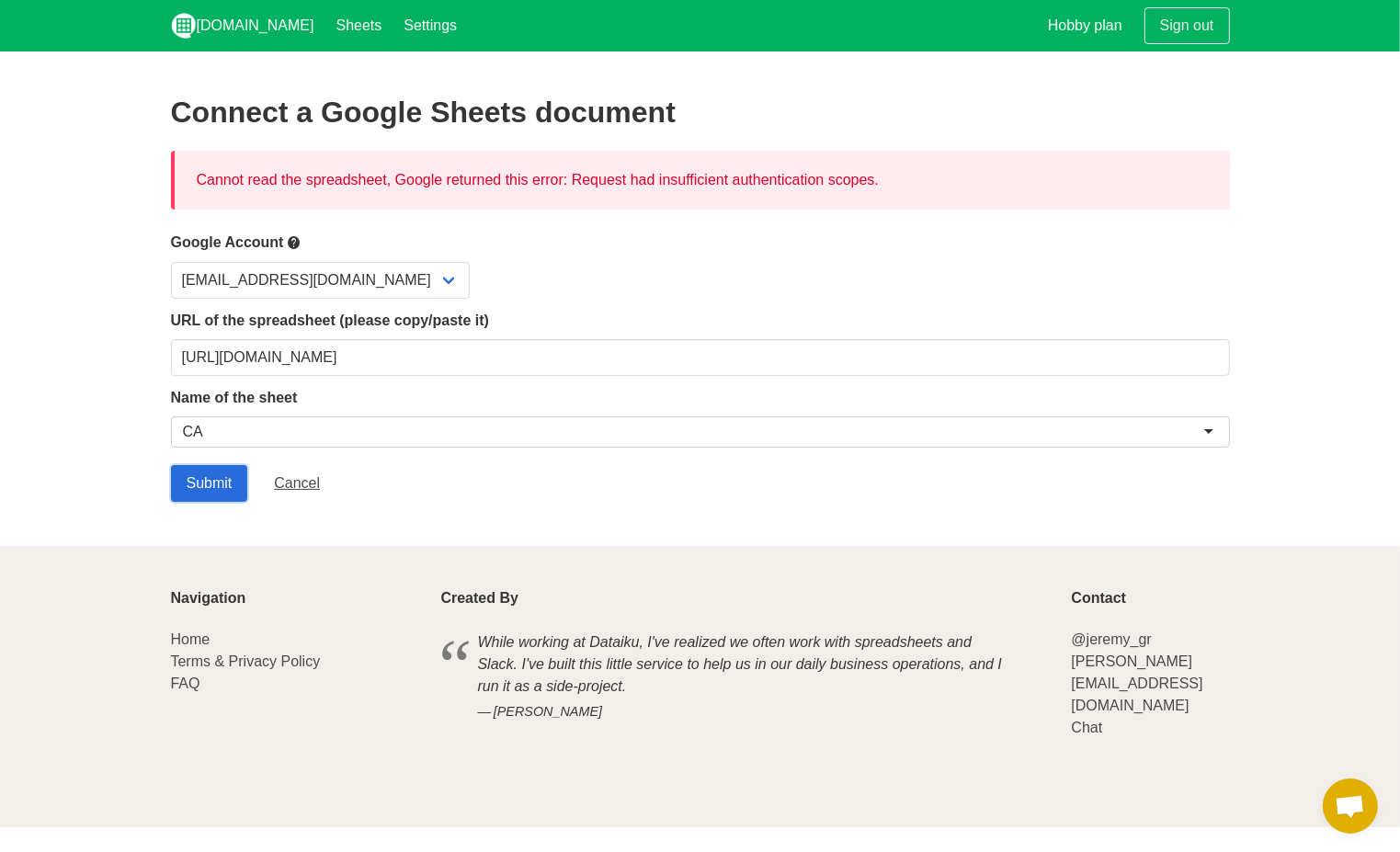
click at [228, 473] on input "Submit" at bounding box center [209, 483] width 77 height 37
click at [424, 374] on form "Google Account tenkai.watanabe@helte-corp.com URL of the spreadsheet (please co…" at bounding box center [700, 366] width 1059 height 270
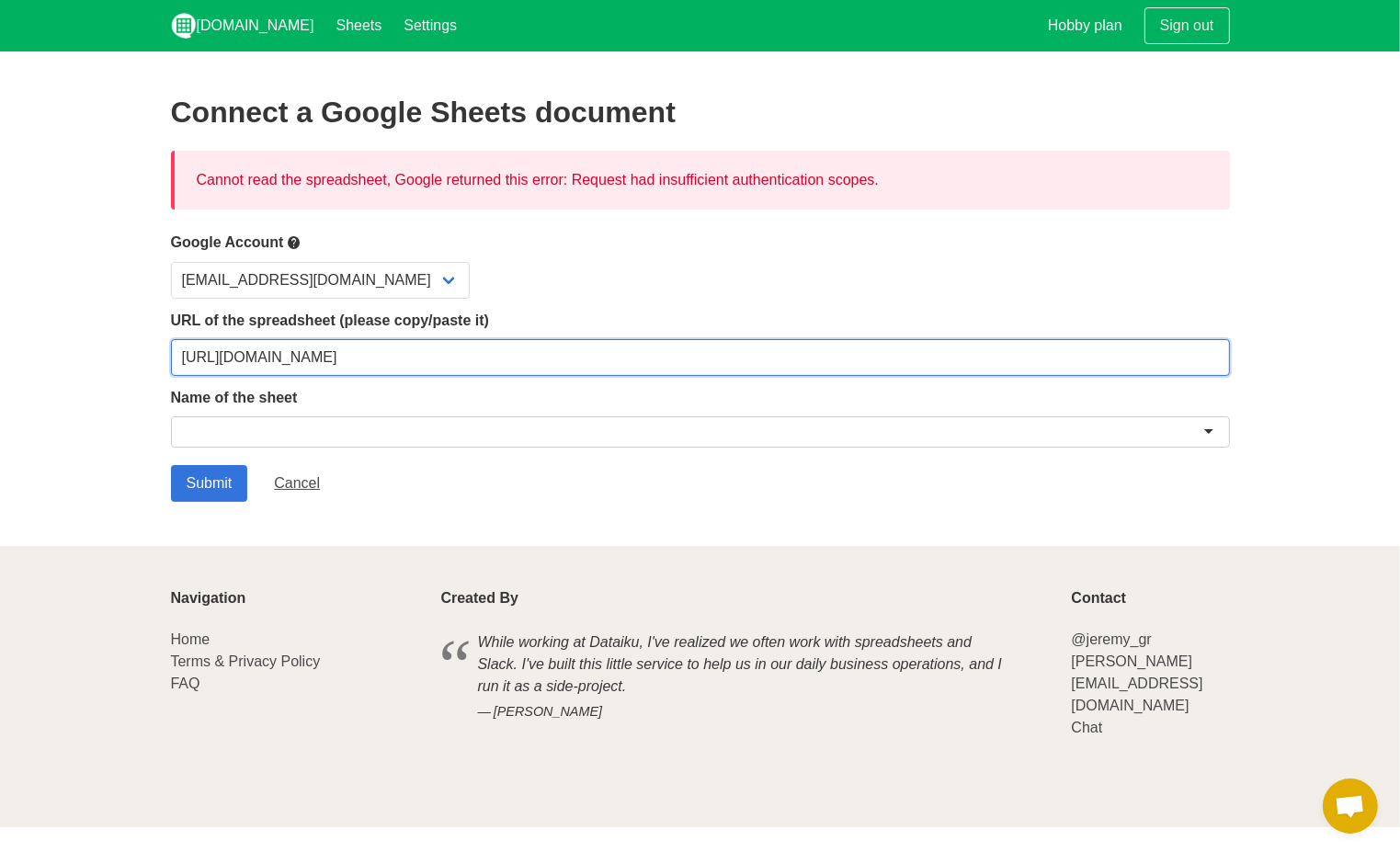
click at [430, 365] on input "https://docs.google.com/spreadsheets/d/1IwstR3KjGKotALLqVoyFBBXrPDbaPSauv1BM9p3…" at bounding box center [700, 357] width 1059 height 37
paste input "usp=sharing"
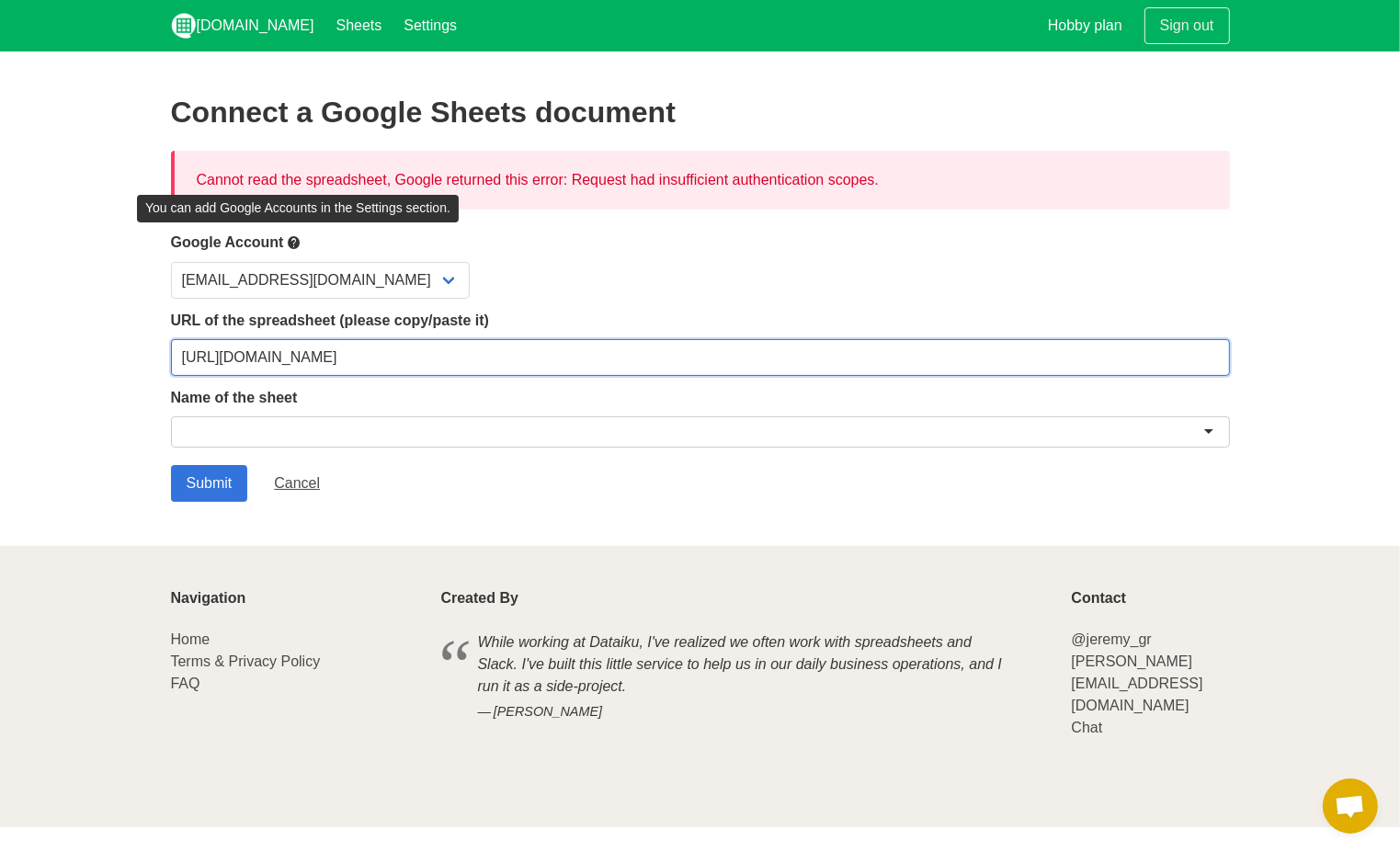
type input "https://docs.google.com/spreadsheets/d/1IwstR3KjGKotALLqVoyFBBXrPDbaPSauv1BM9p3…"
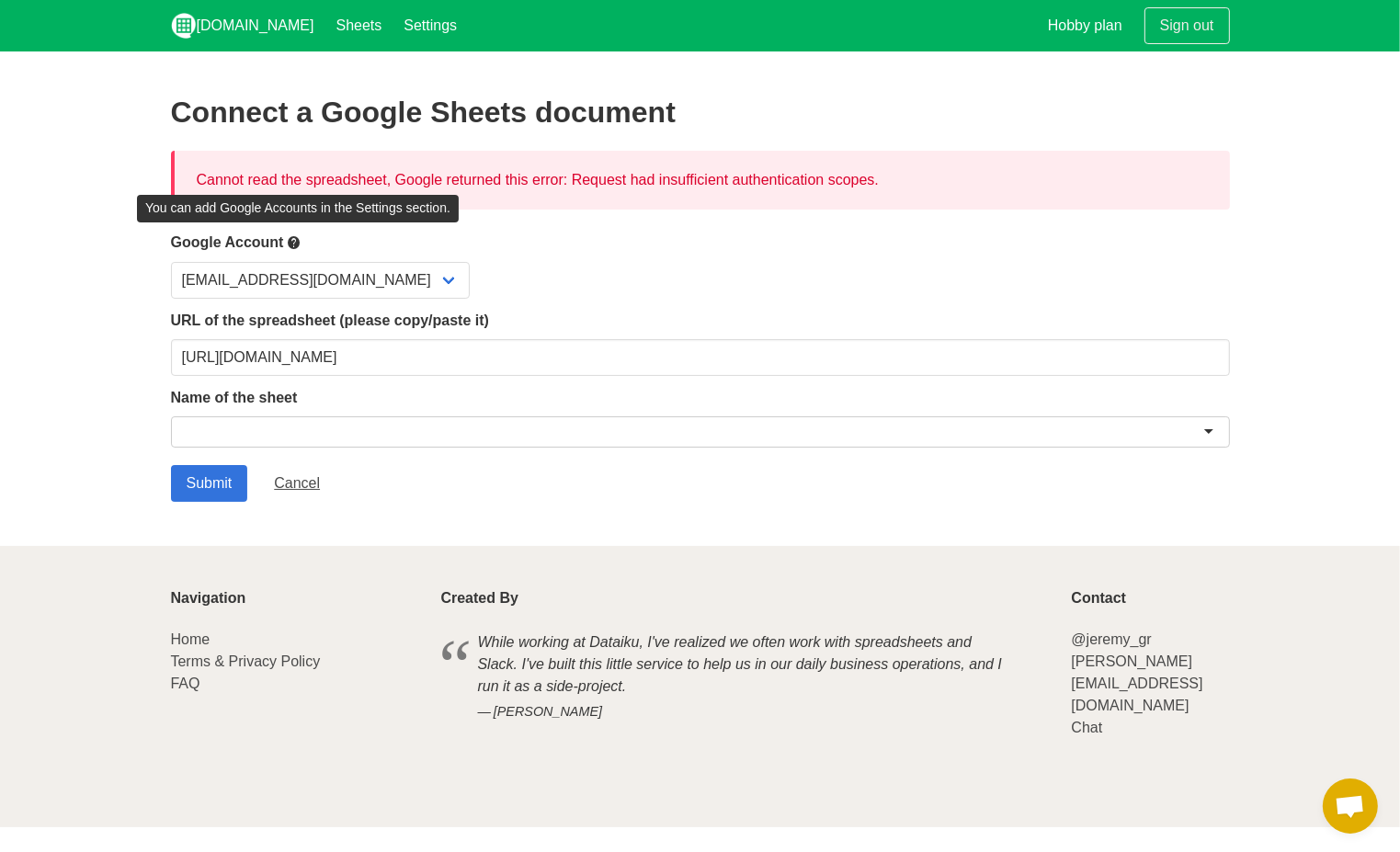
click at [298, 247] on icon at bounding box center [293, 242] width 15 height 23
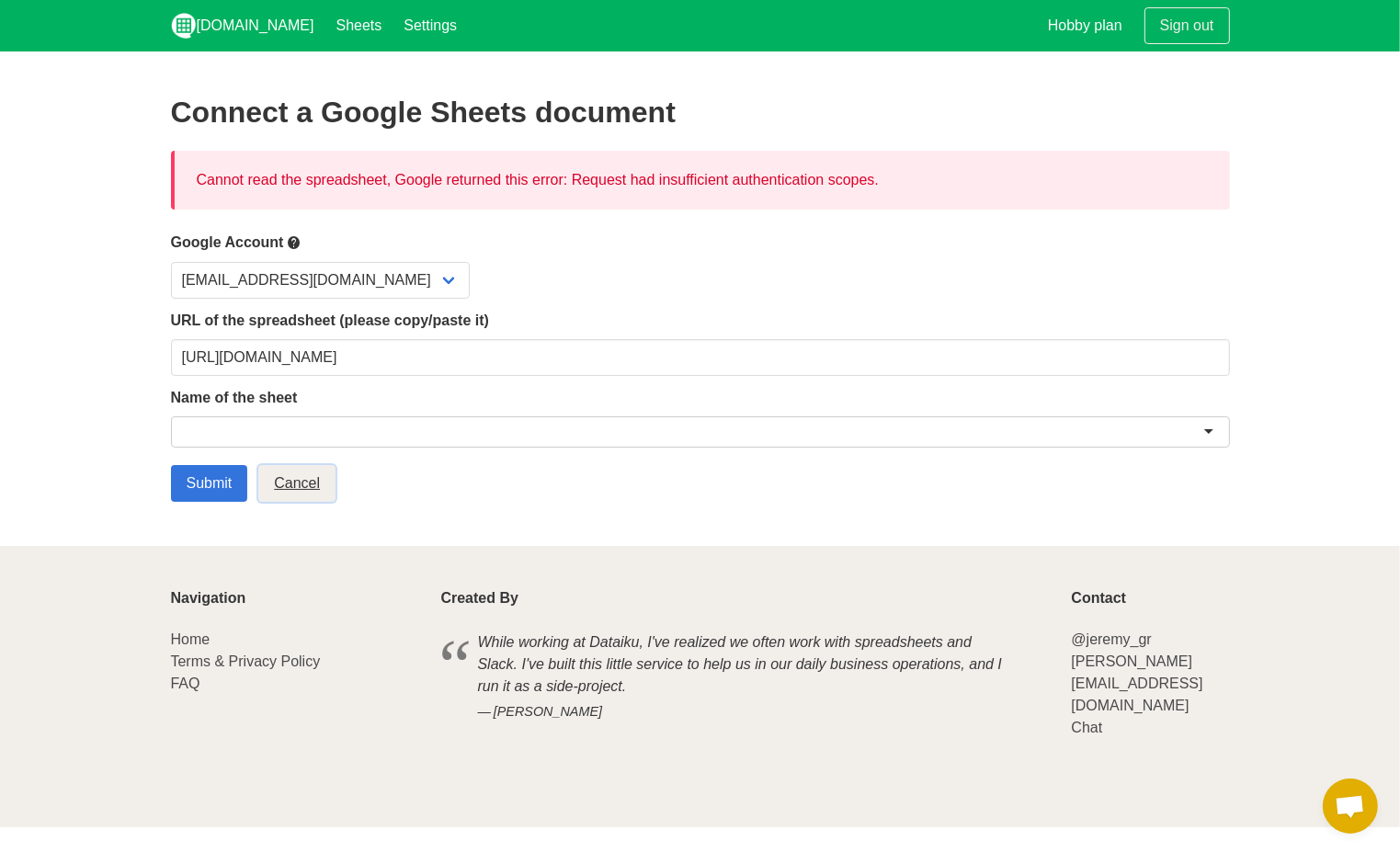
click at [301, 486] on link "Cancel" at bounding box center [296, 483] width 77 height 37
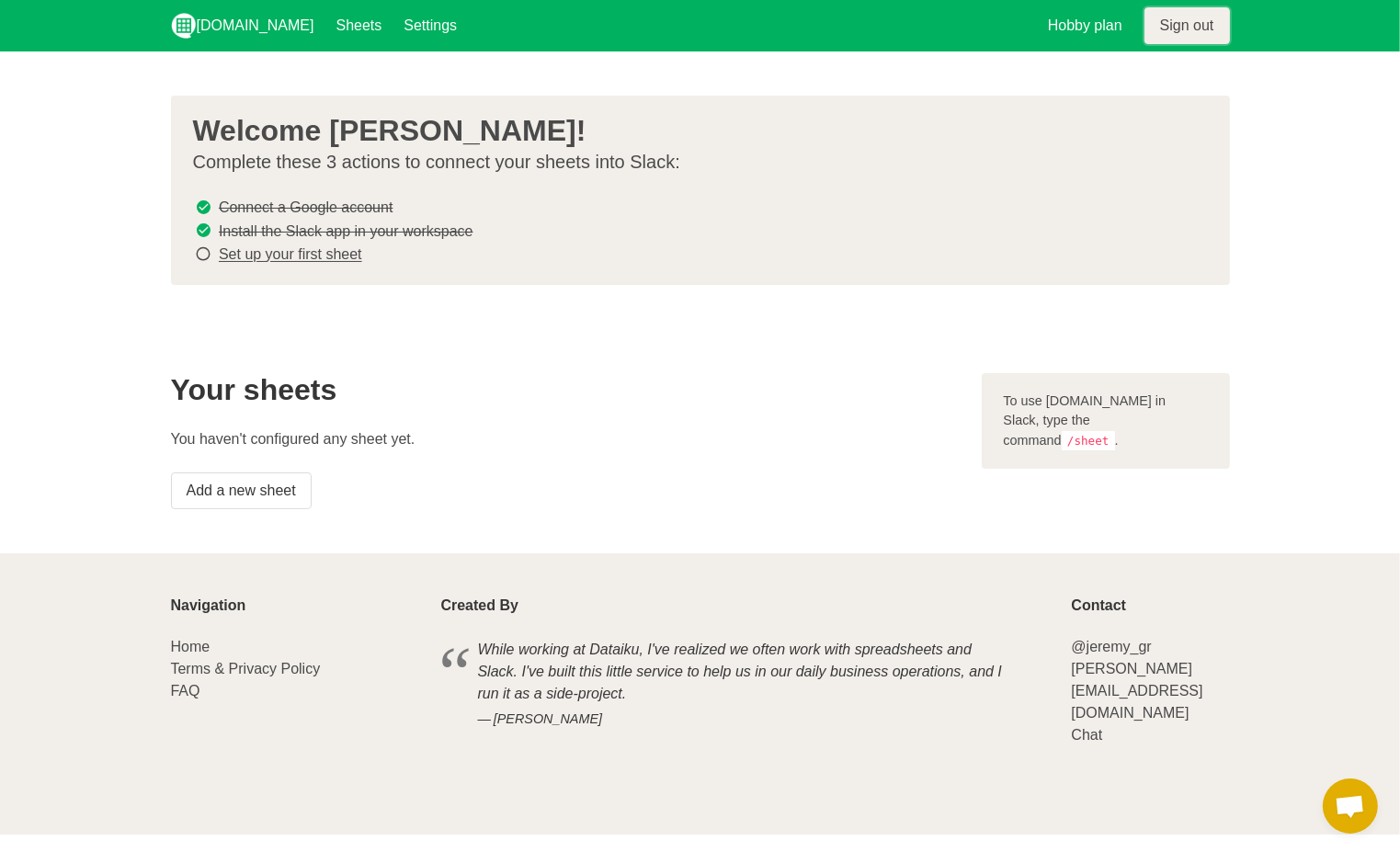
click at [1222, 29] on link "Sign out" at bounding box center [1187, 25] width 86 height 37
click at [344, 249] on link "Set up your first sheet" at bounding box center [290, 255] width 144 height 16
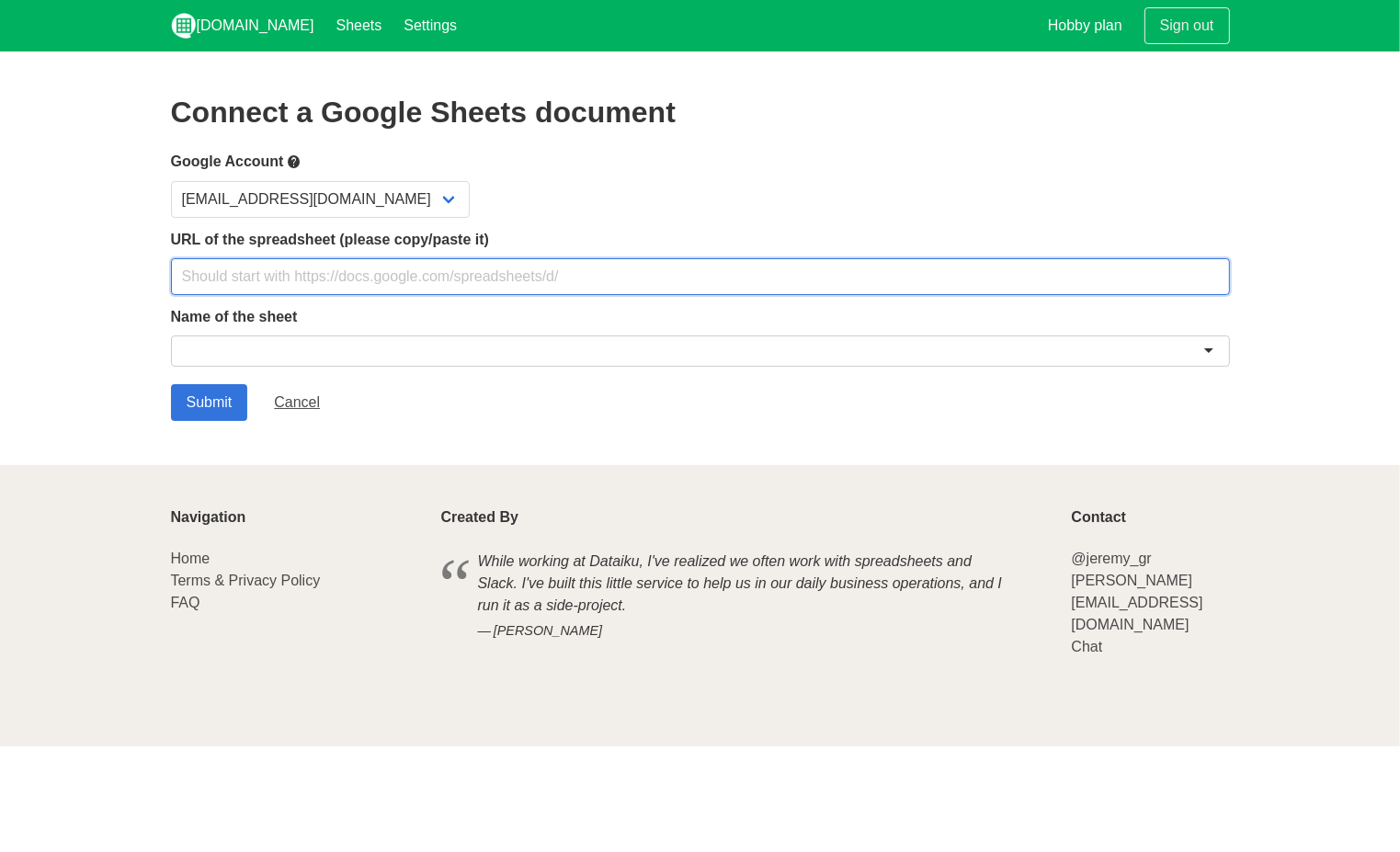
click at [317, 267] on input "text" at bounding box center [700, 276] width 1059 height 37
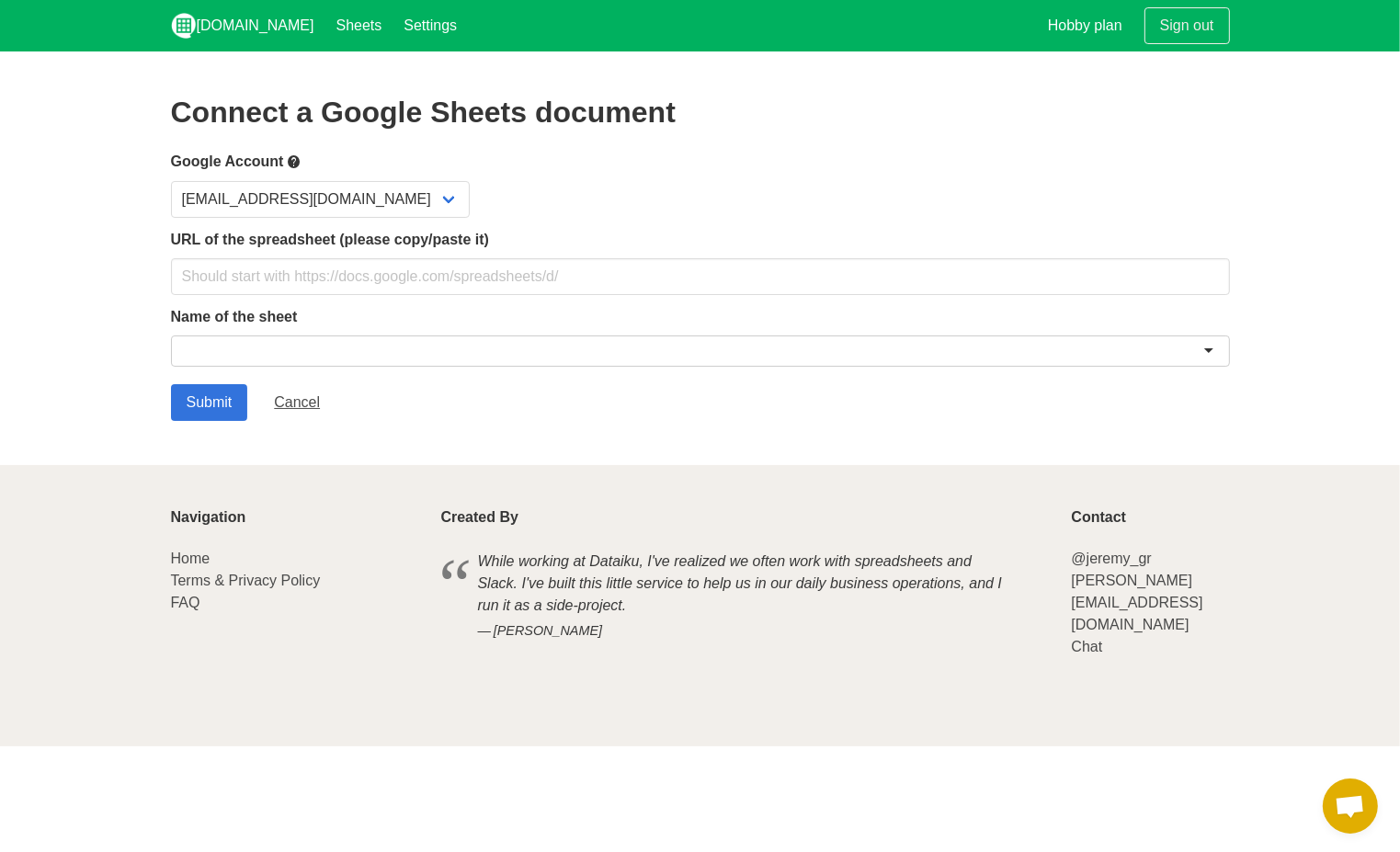
drag, startPoint x: 335, startPoint y: 218, endPoint x: 345, endPoint y: 208, distance: 14.1
click at [336, 216] on form "Google Account [EMAIL_ADDRESS][DOMAIN_NAME] URL of the spreadsheet (please copy…" at bounding box center [700, 285] width 1059 height 270
click at [352, 202] on select "[EMAIL_ADDRESS][DOMAIN_NAME]" at bounding box center [319, 200] width 298 height 37
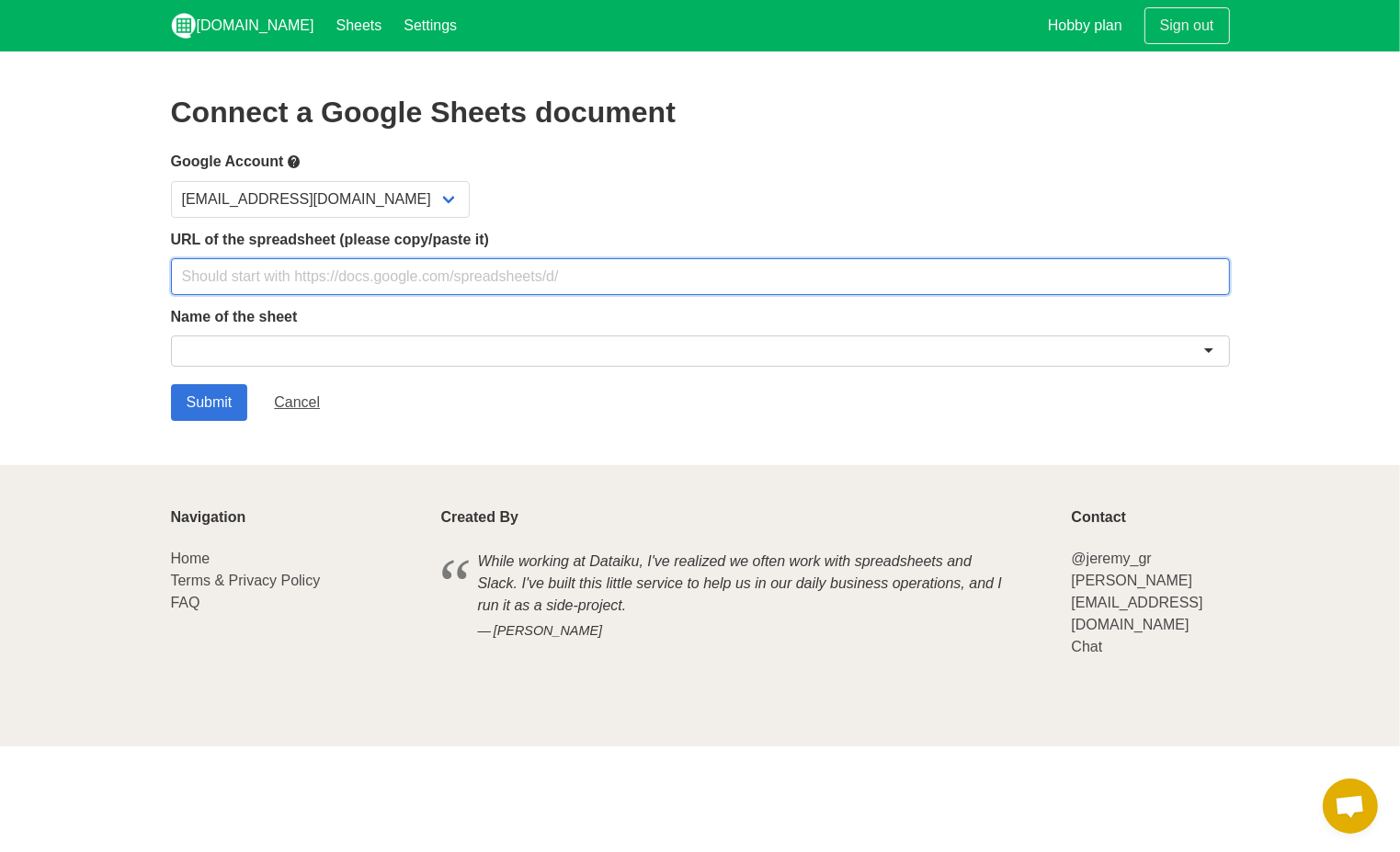
click at [350, 283] on input "text" at bounding box center [700, 276] width 1059 height 37
paste input "https://docs.google.com/spreadsheets/d/1IwstR3KjGKotALLqVoyFBBXrPDbaPSauv1BM9p3…"
type input "https://docs.google.com/spreadsheets/d/1IwstR3KjGKotALLqVoyFBBXrPDbaPSauv1BM9p3…"
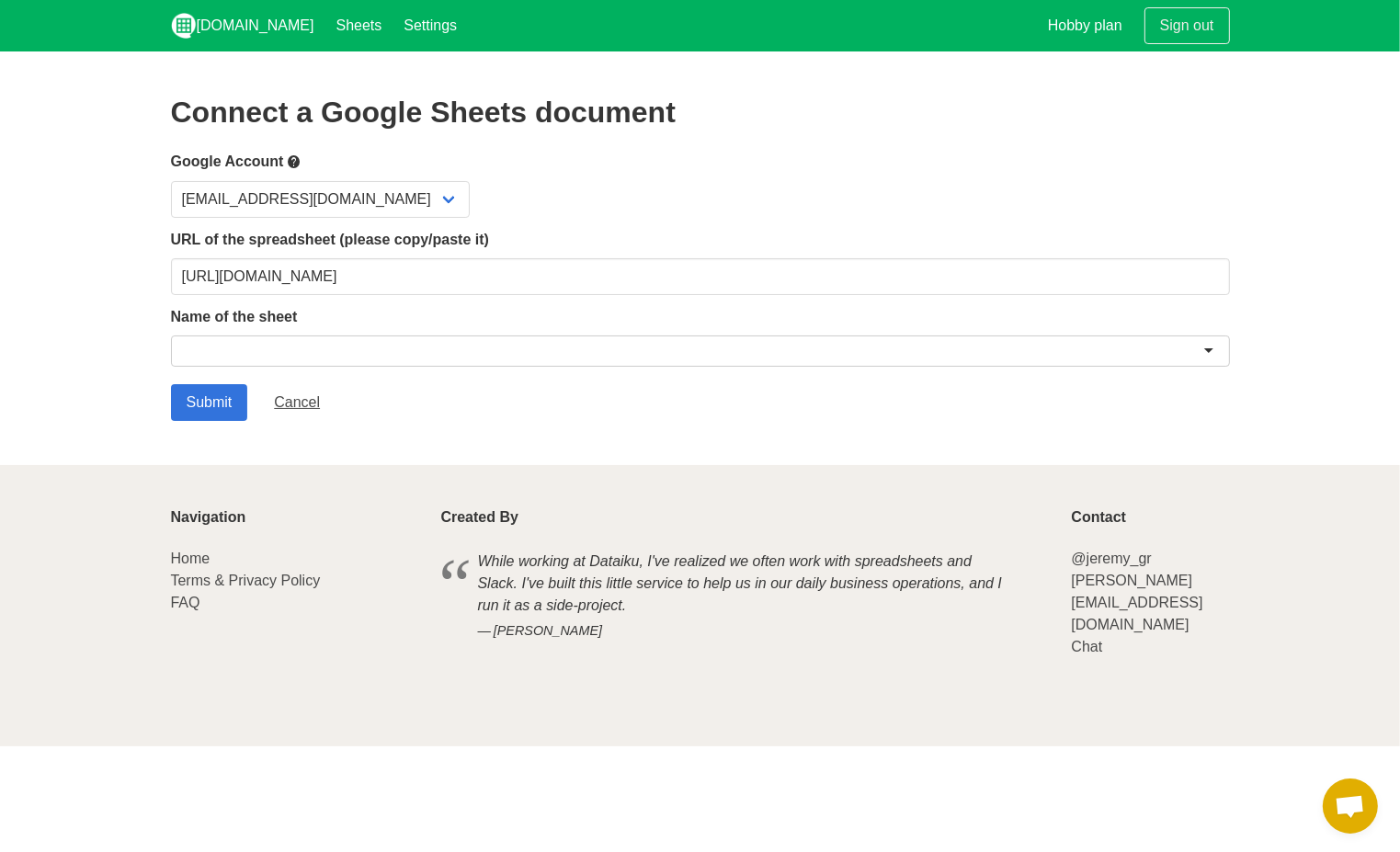
click at [475, 346] on div at bounding box center [700, 350] width 1059 height 31
type input "CA"
click at [217, 399] on input "Submit" at bounding box center [209, 402] width 77 height 37
